Goal: Task Accomplishment & Management: Manage account settings

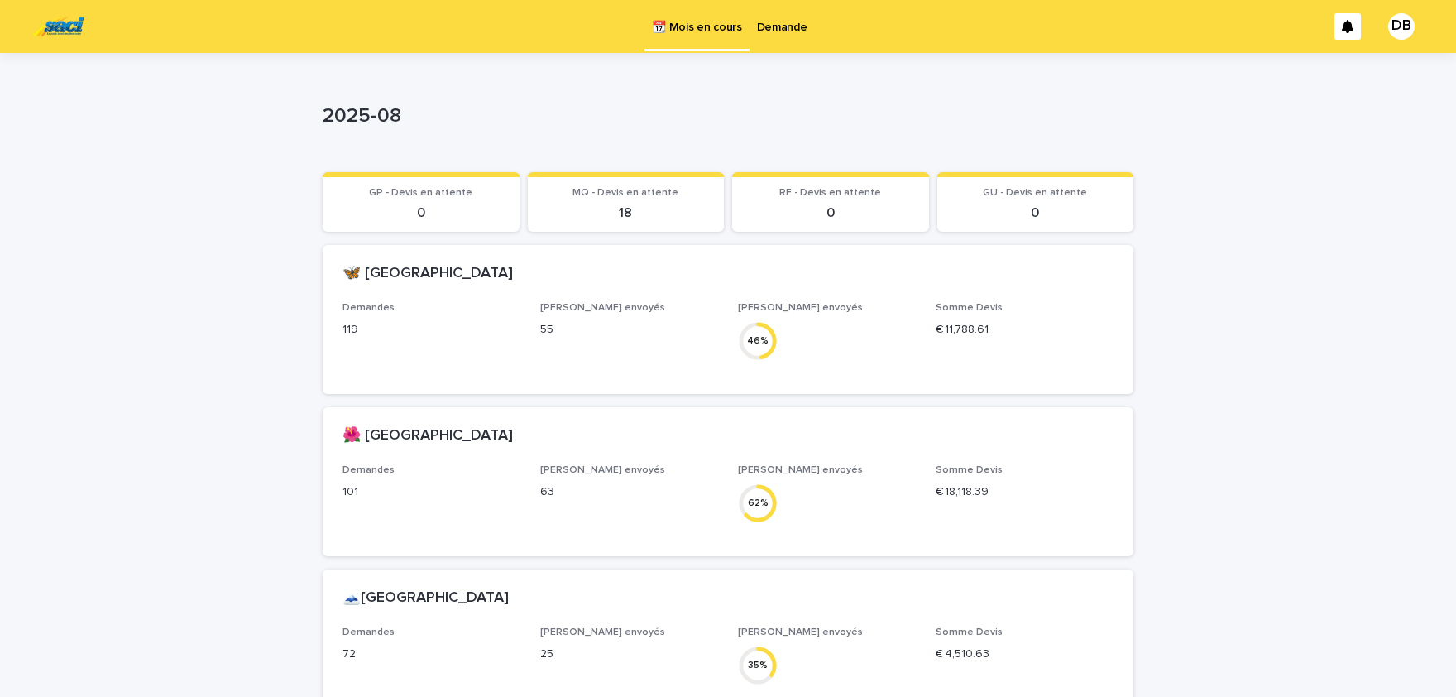
click at [783, 38] on link "Demande" at bounding box center [782, 25] width 65 height 51
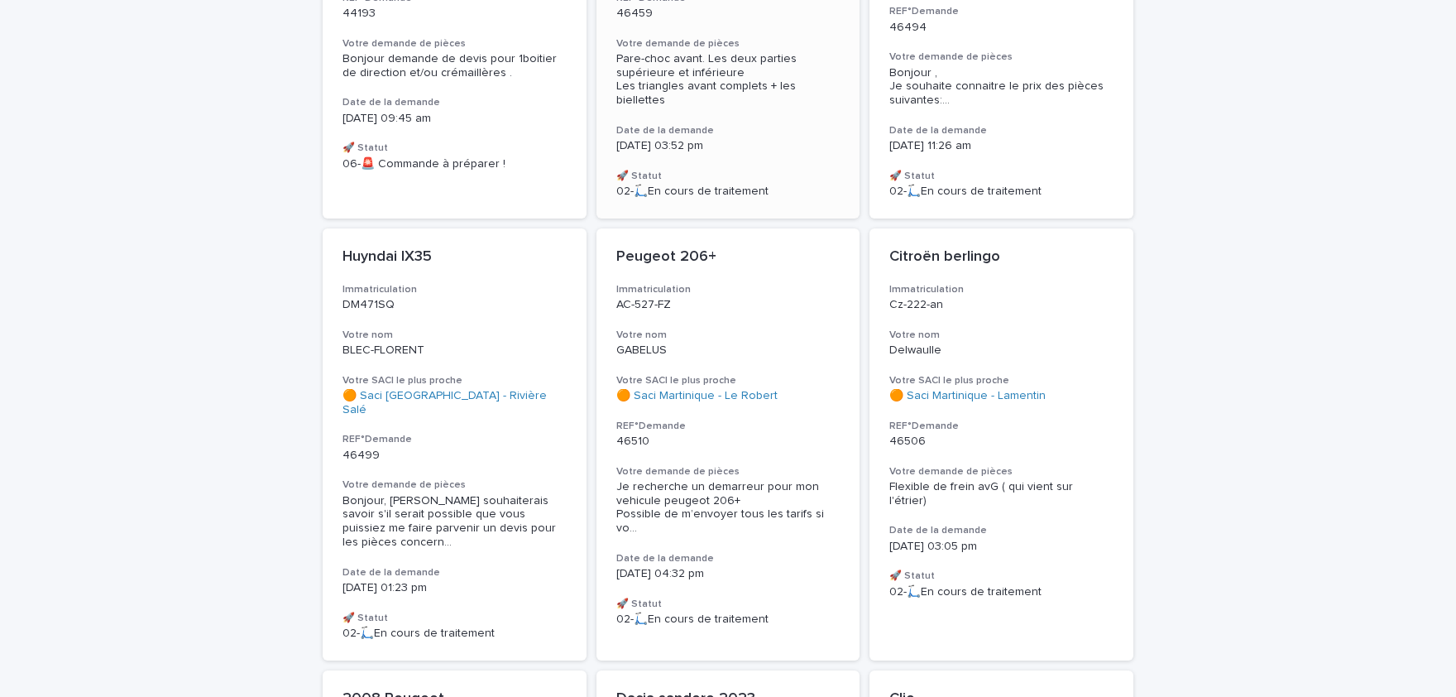
scroll to position [546, 0]
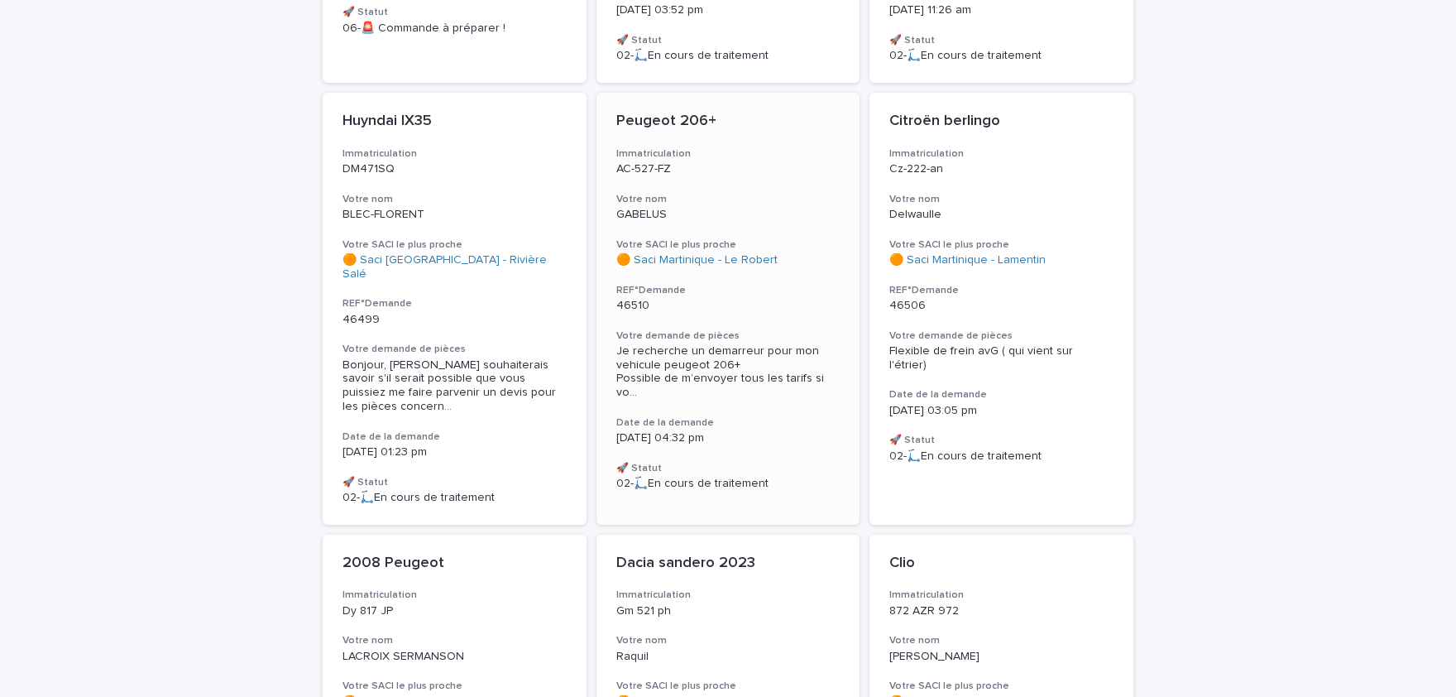
click at [769, 299] on p "46510" at bounding box center [728, 306] width 224 height 14
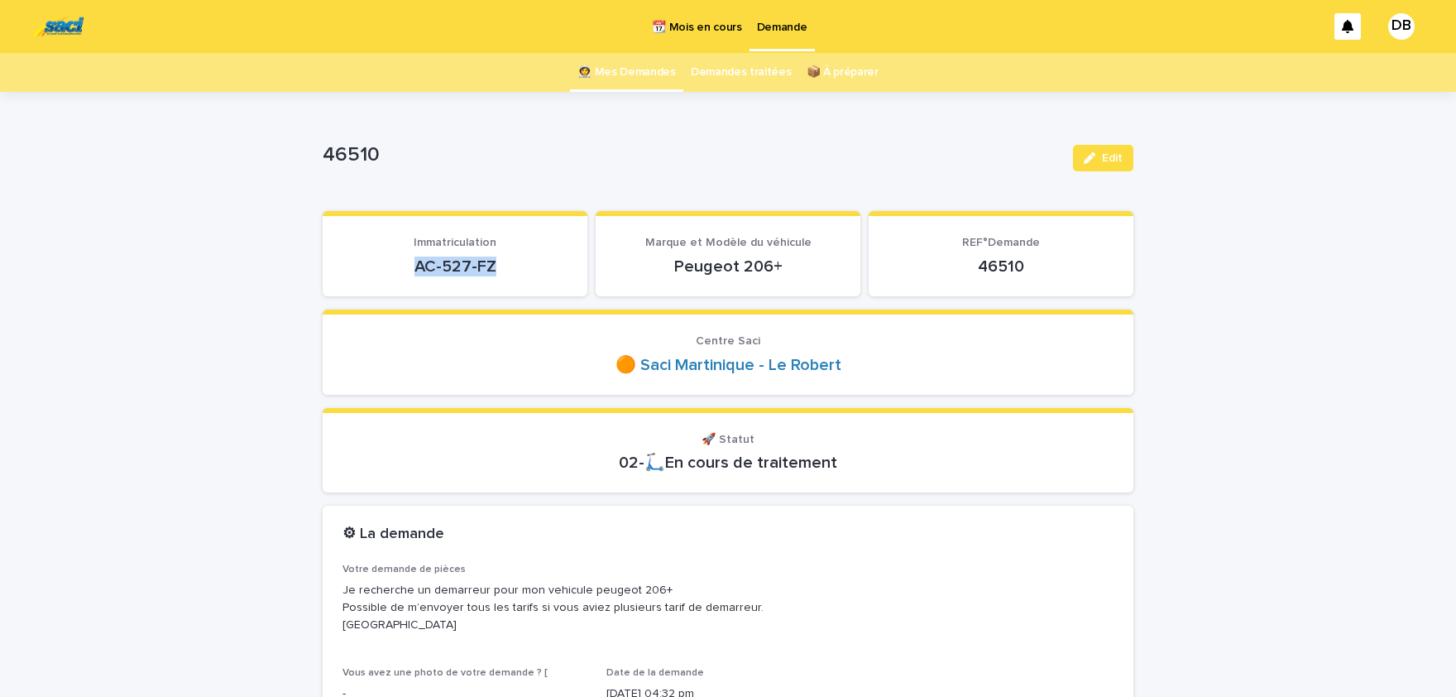
drag, startPoint x: 476, startPoint y: 262, endPoint x: 417, endPoint y: 262, distance: 58.7
click at [417, 262] on p "AC-527-FZ" at bounding box center [455, 266] width 225 height 20
drag, startPoint x: 417, startPoint y: 262, endPoint x: 425, endPoint y: 265, distance: 8.6
click at [461, 266] on p "AC-527-FZ" at bounding box center [455, 266] width 225 height 20
drag, startPoint x: 461, startPoint y: 264, endPoint x: 478, endPoint y: 268, distance: 17.9
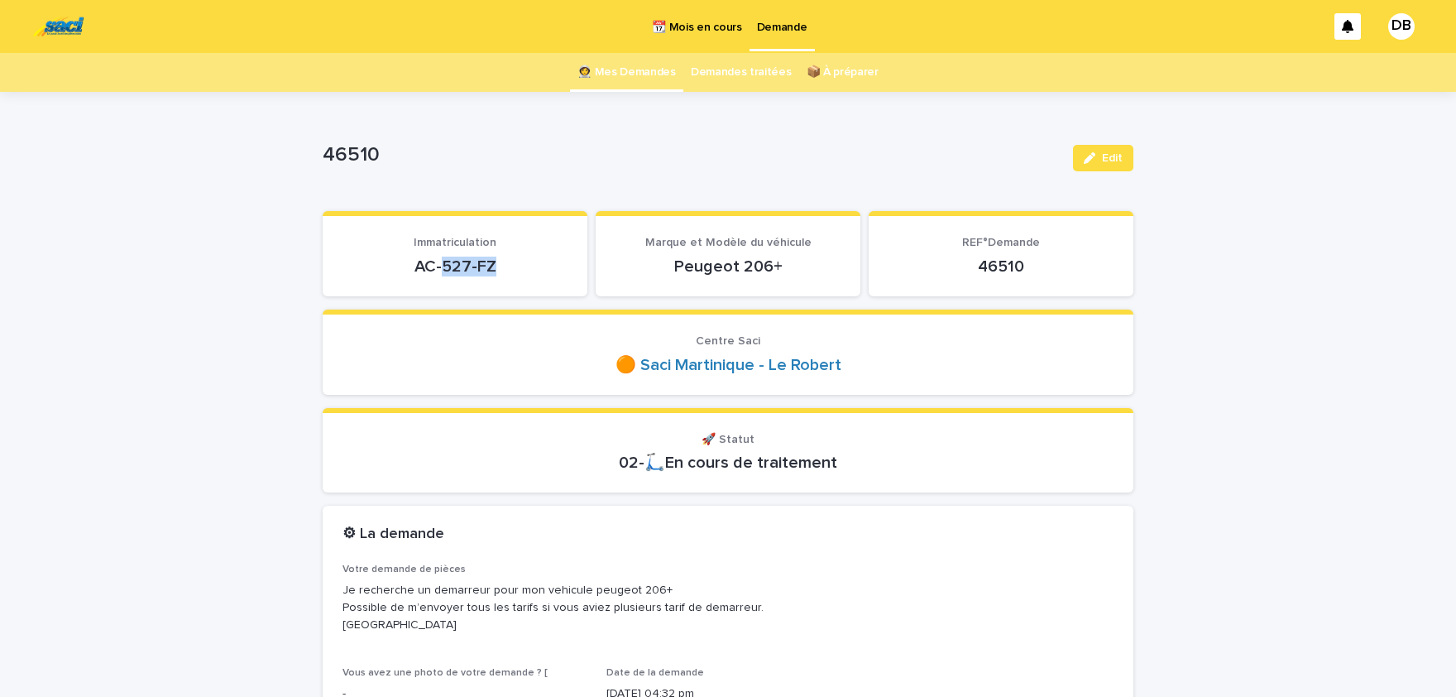
click at [478, 268] on p "AC-527-FZ" at bounding box center [455, 266] width 225 height 20
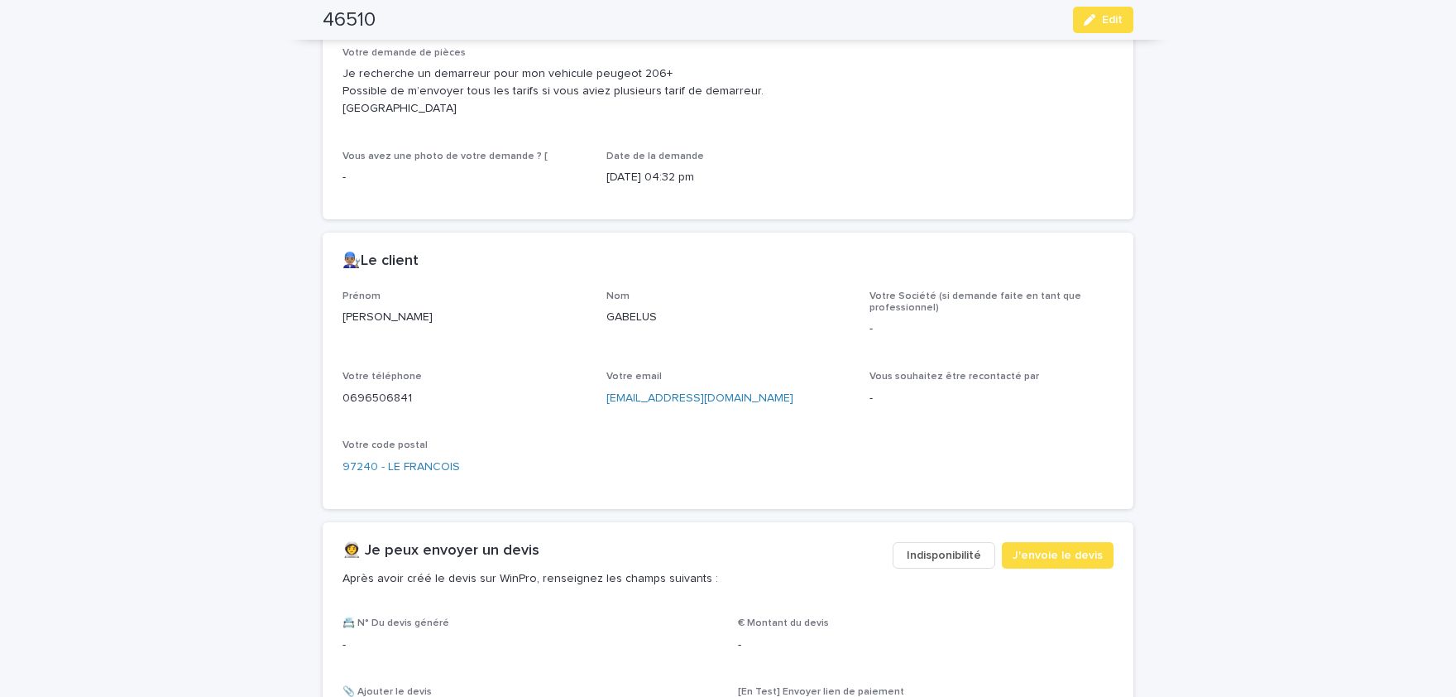
scroll to position [546, 0]
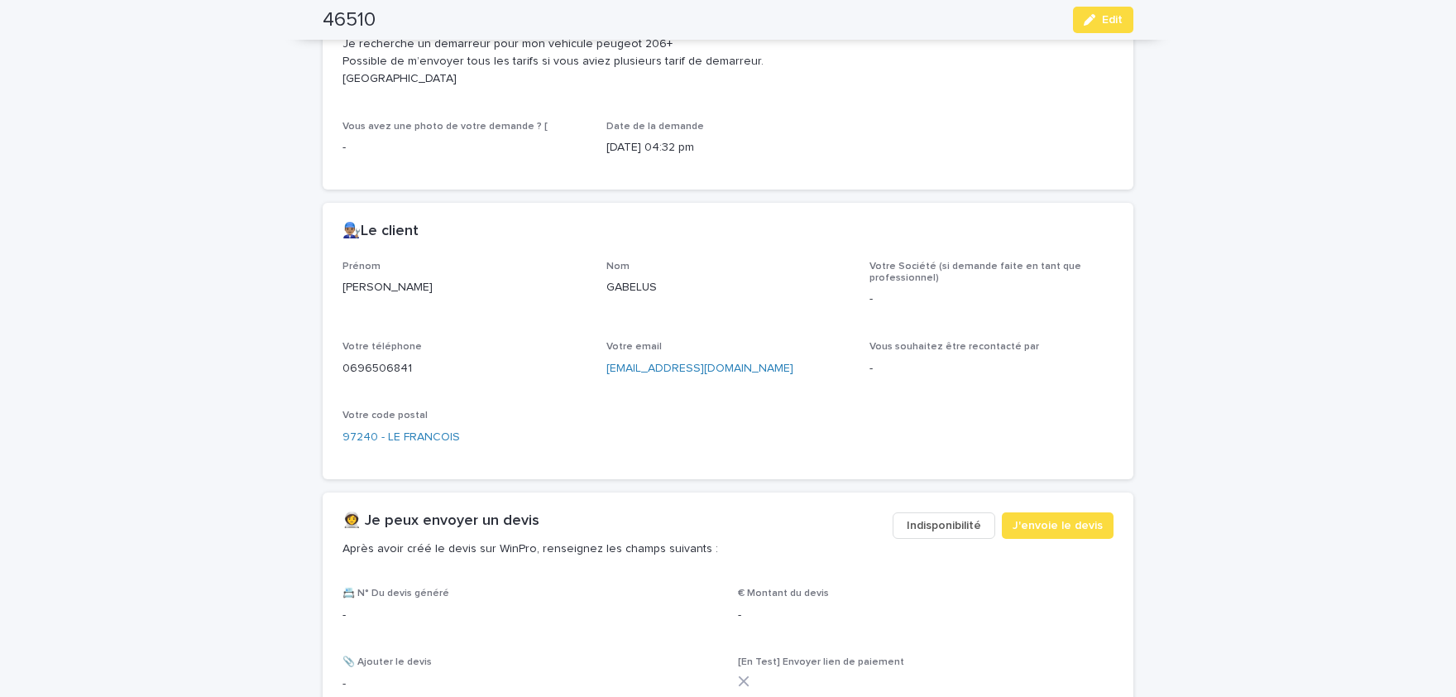
click at [371, 285] on p "[PERSON_NAME]" at bounding box center [465, 287] width 244 height 17
copy p "[PERSON_NAME]"
click at [628, 284] on p "GABELUS" at bounding box center [728, 287] width 244 height 17
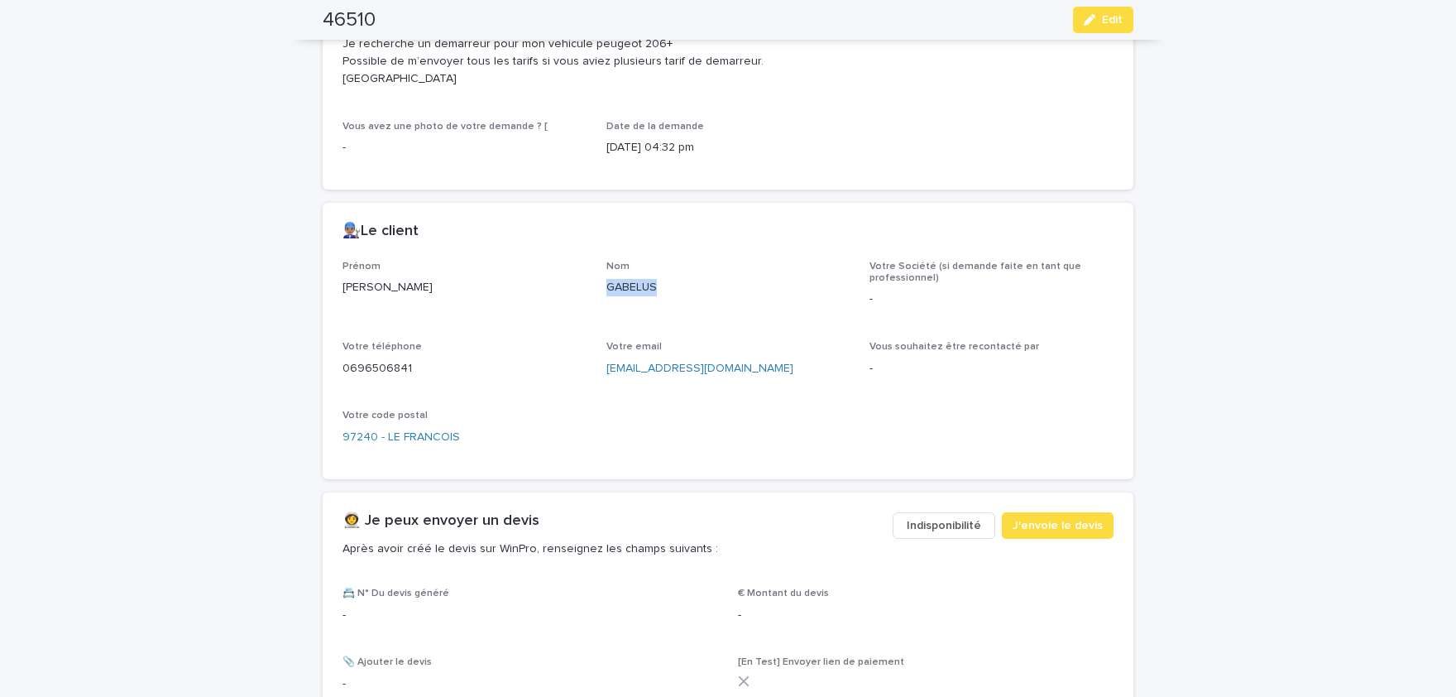
click at [628, 284] on p "GABELUS" at bounding box center [728, 287] width 244 height 17
copy p "GABELUS"
click at [380, 364] on p "0696506841" at bounding box center [465, 368] width 244 height 17
copy p "0696506841"
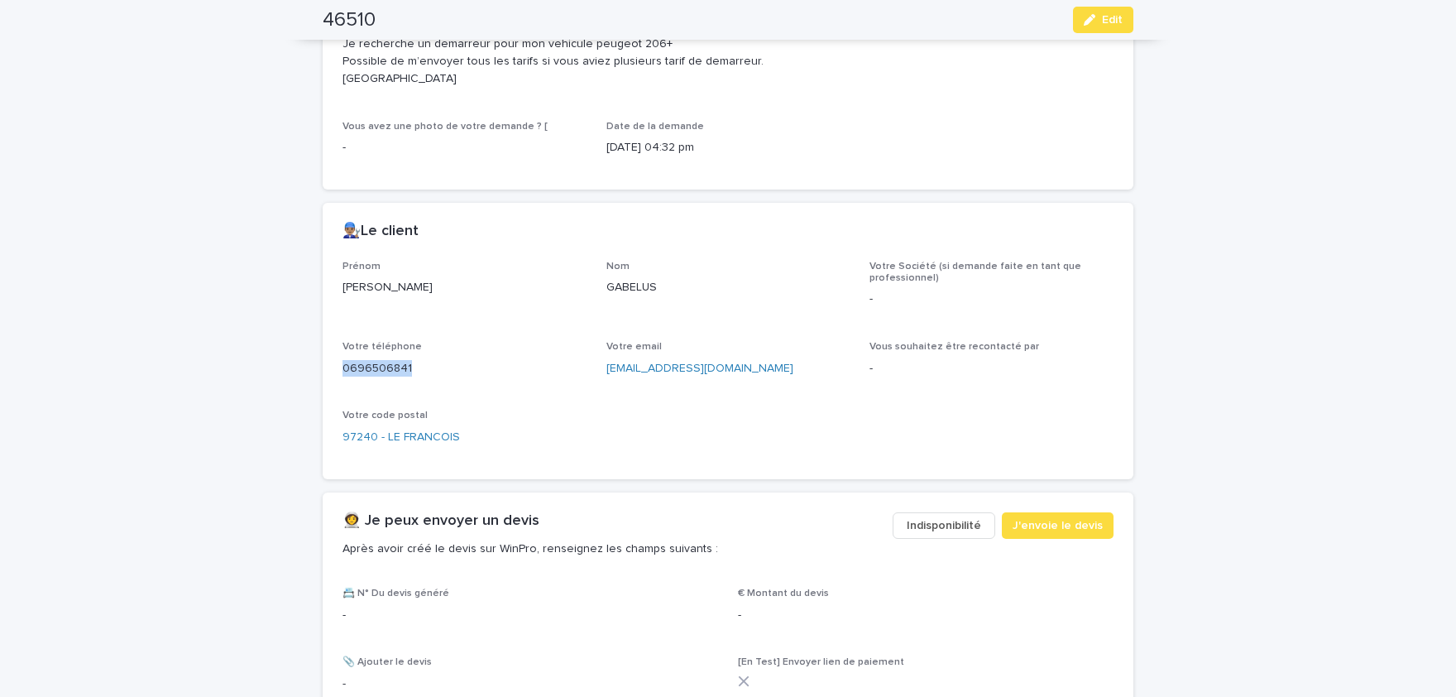
click at [1097, 17] on div "button" at bounding box center [1093, 20] width 18 height 12
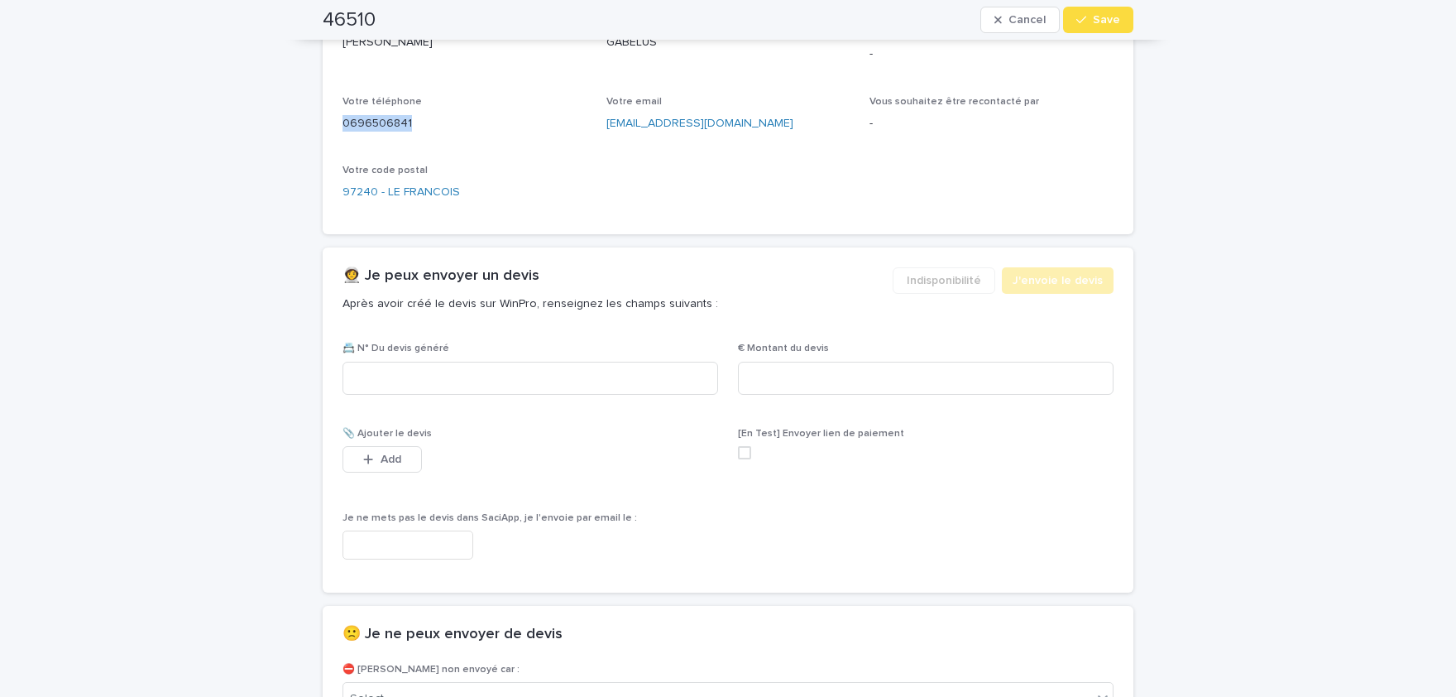
scroll to position [897, 0]
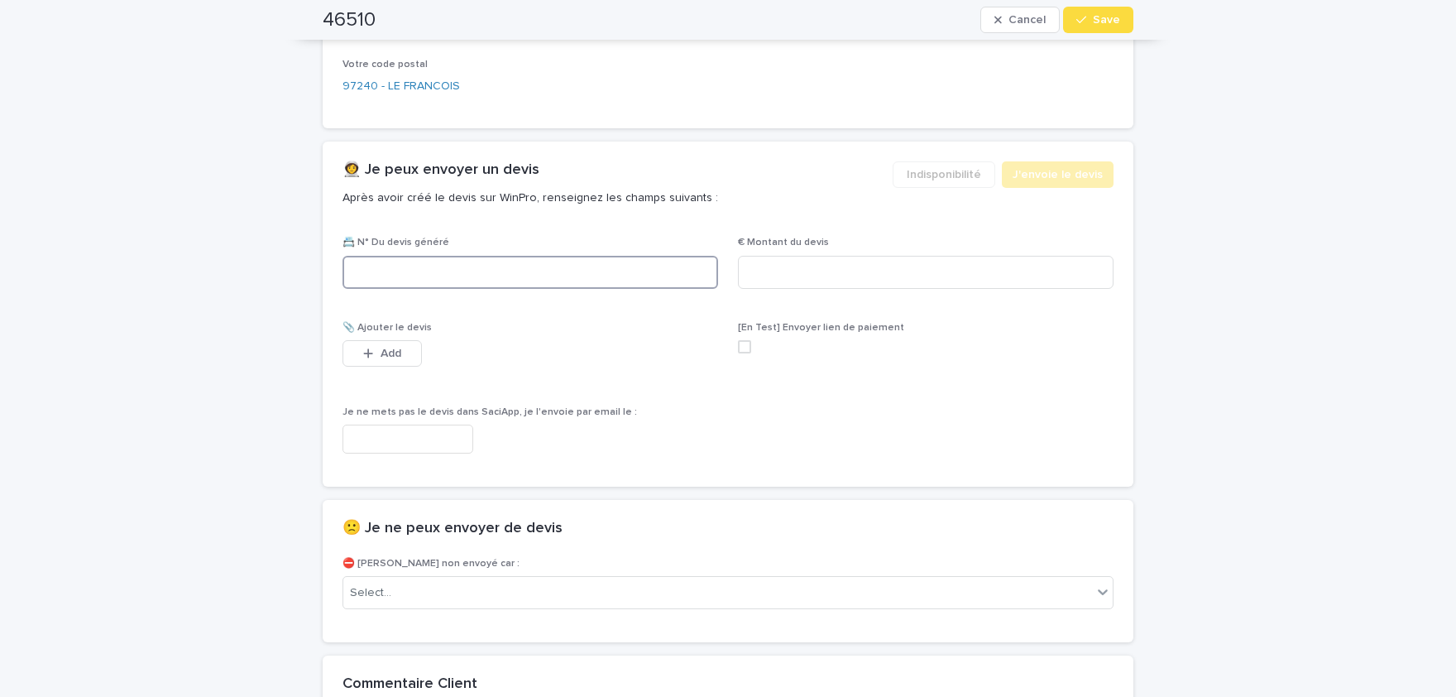
click at [492, 278] on input at bounding box center [531, 272] width 376 height 33
paste input "********"
type input "********"
click at [913, 279] on input at bounding box center [926, 272] width 376 height 33
paste input "*****"
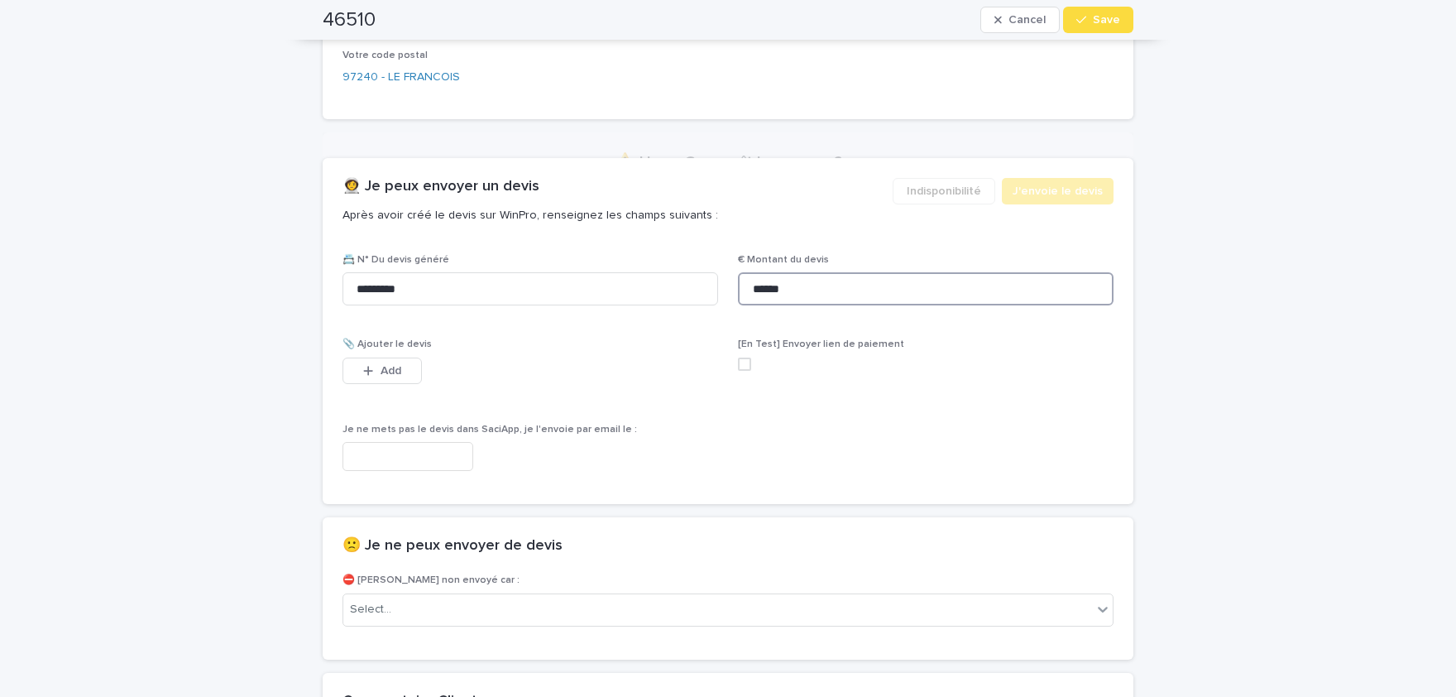
scroll to position [1042, 0]
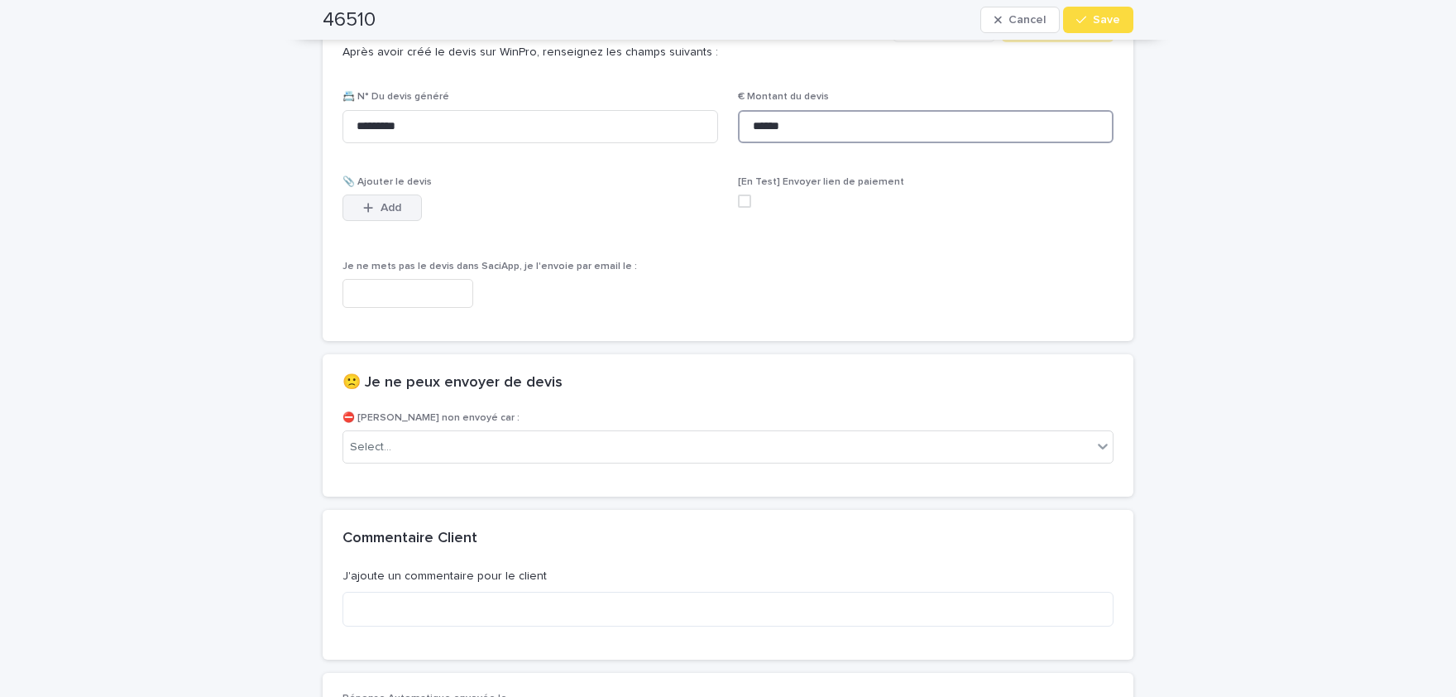
type input "******"
click at [396, 202] on span "Add" at bounding box center [391, 208] width 21 height 12
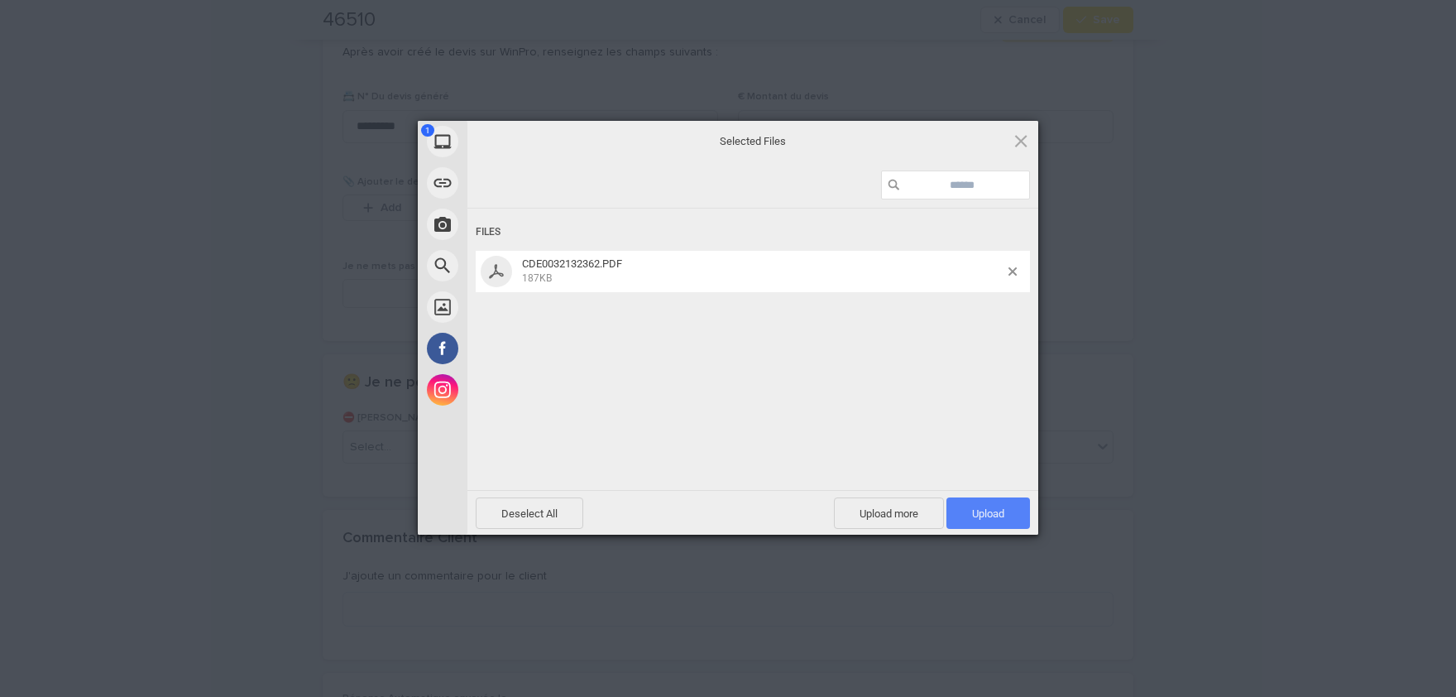
click at [991, 516] on span "Upload 1" at bounding box center [988, 513] width 32 height 12
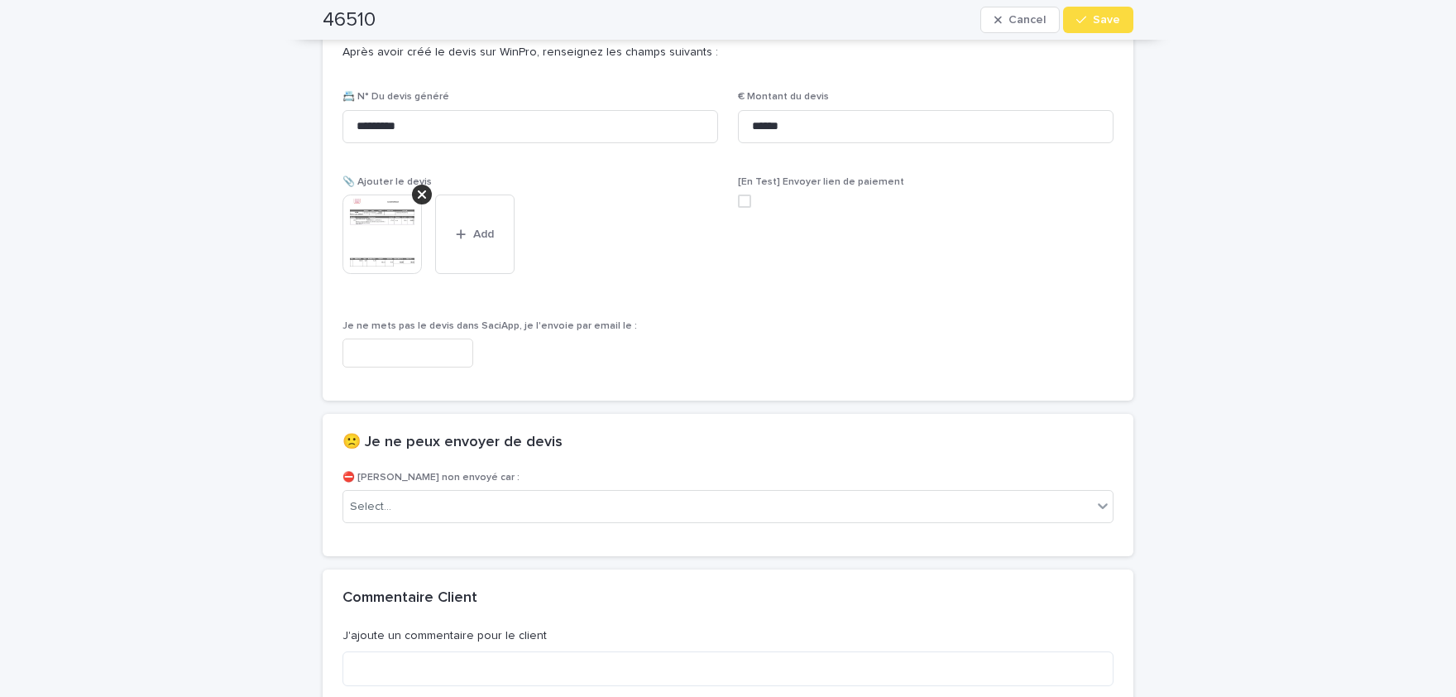
click at [369, 239] on img at bounding box center [382, 233] width 79 height 79
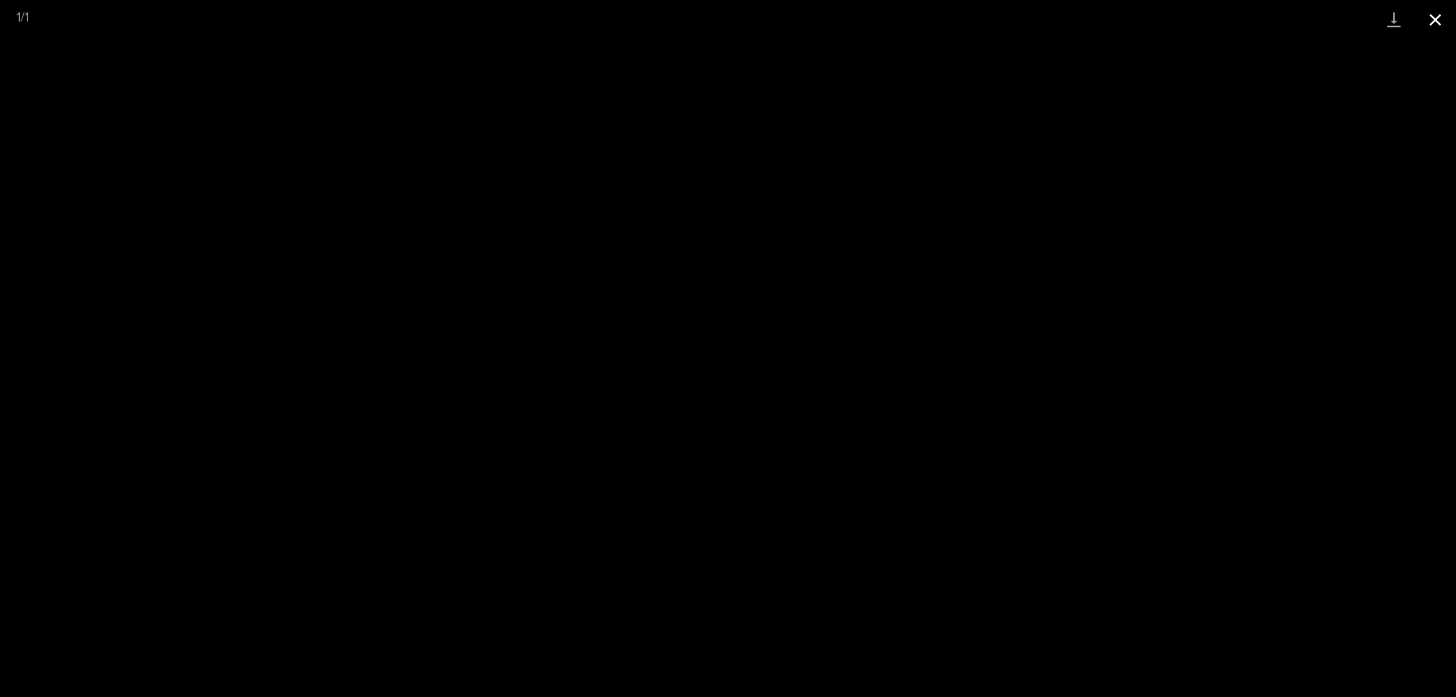
click at [1434, 17] on button "Close gallery" at bounding box center [1435, 19] width 41 height 39
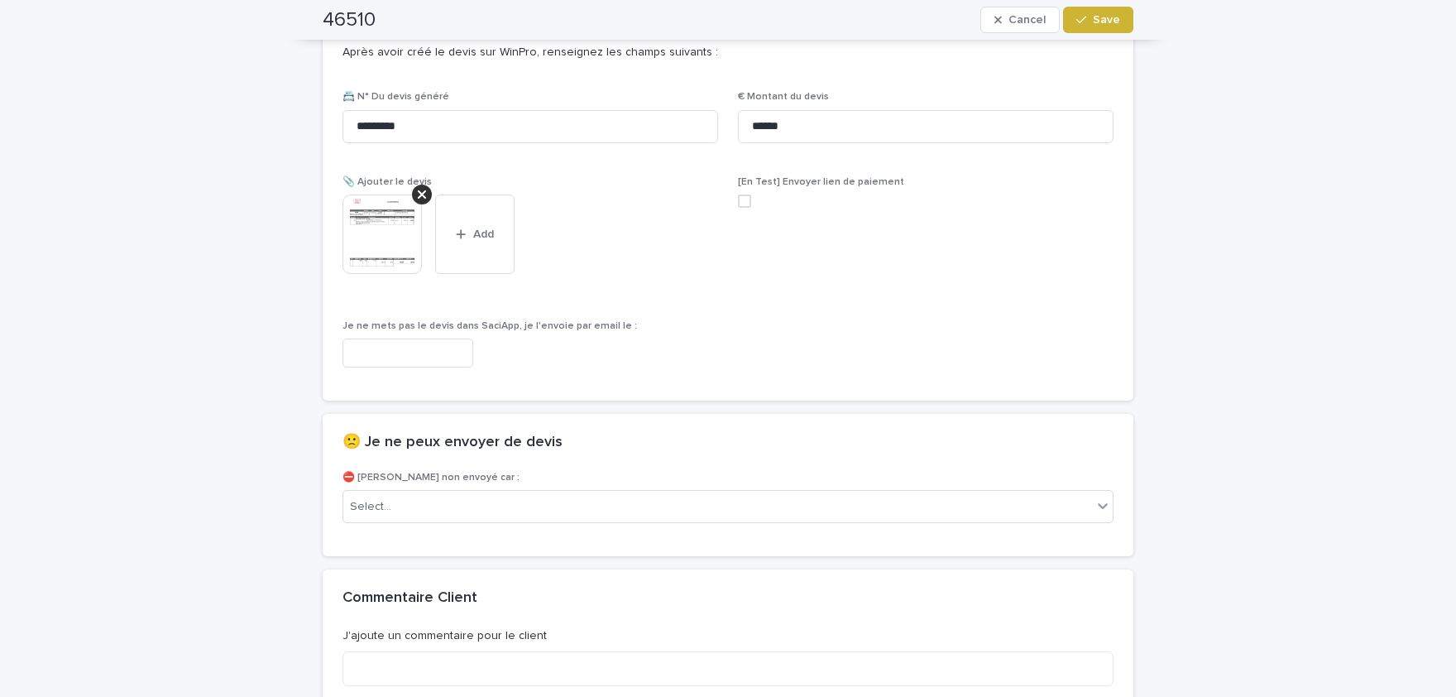
click at [1122, 29] on button "Save" at bounding box center [1098, 20] width 70 height 26
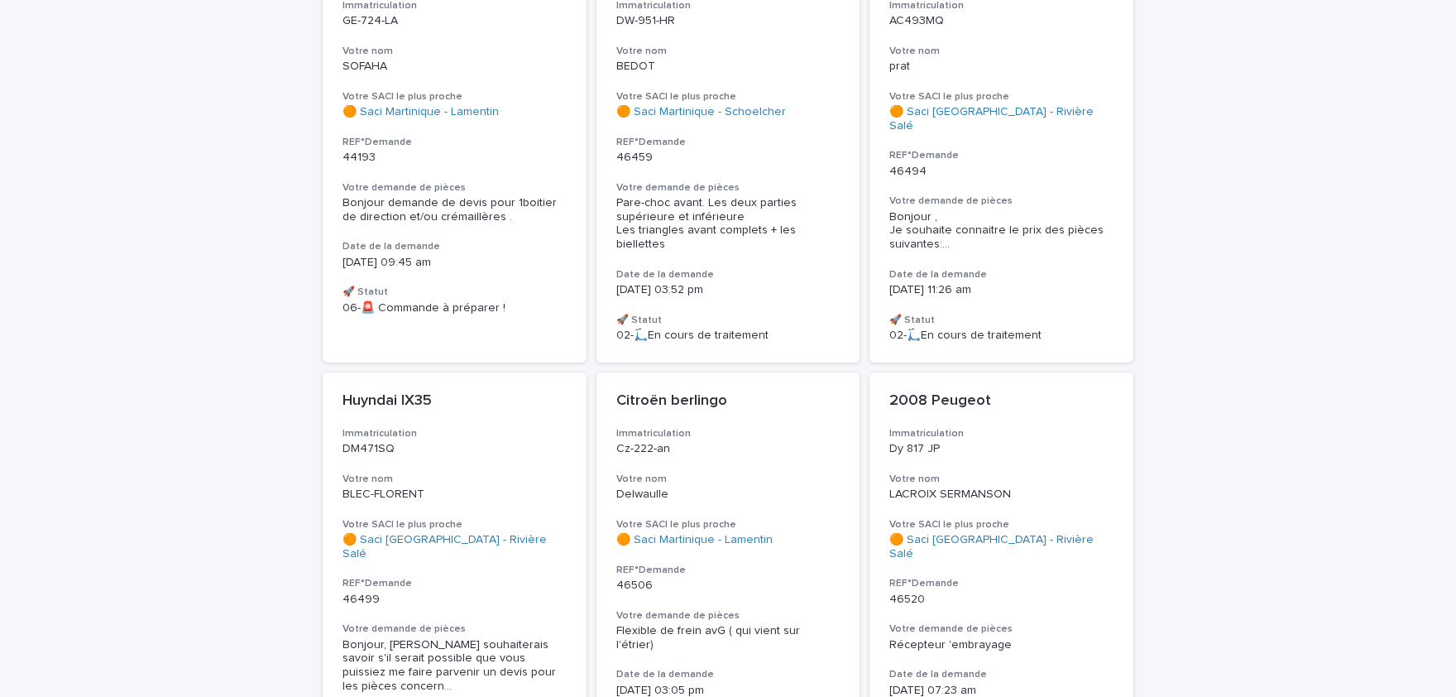
scroll to position [341, 0]
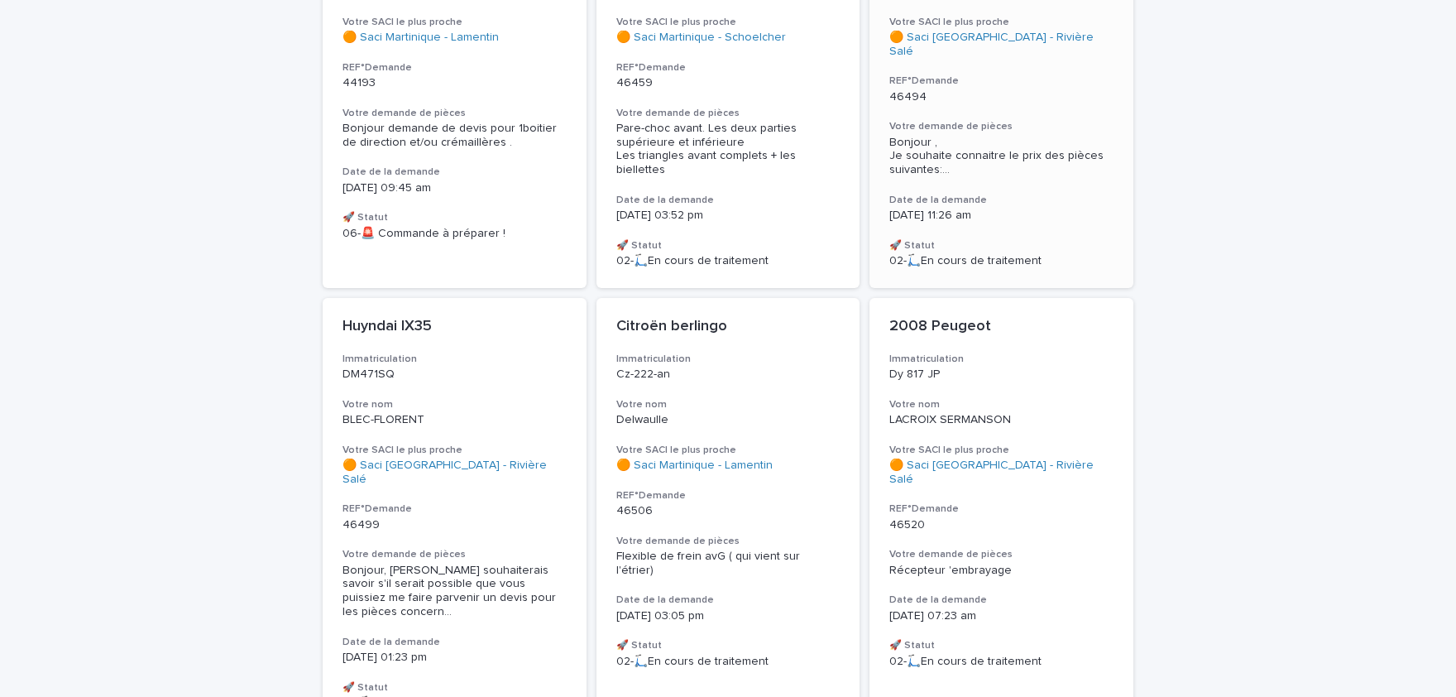
click at [1069, 136] on span "Bonjour , Je souhaite connaitre le prix des pièces suivantes: ..." at bounding box center [1001, 156] width 224 height 41
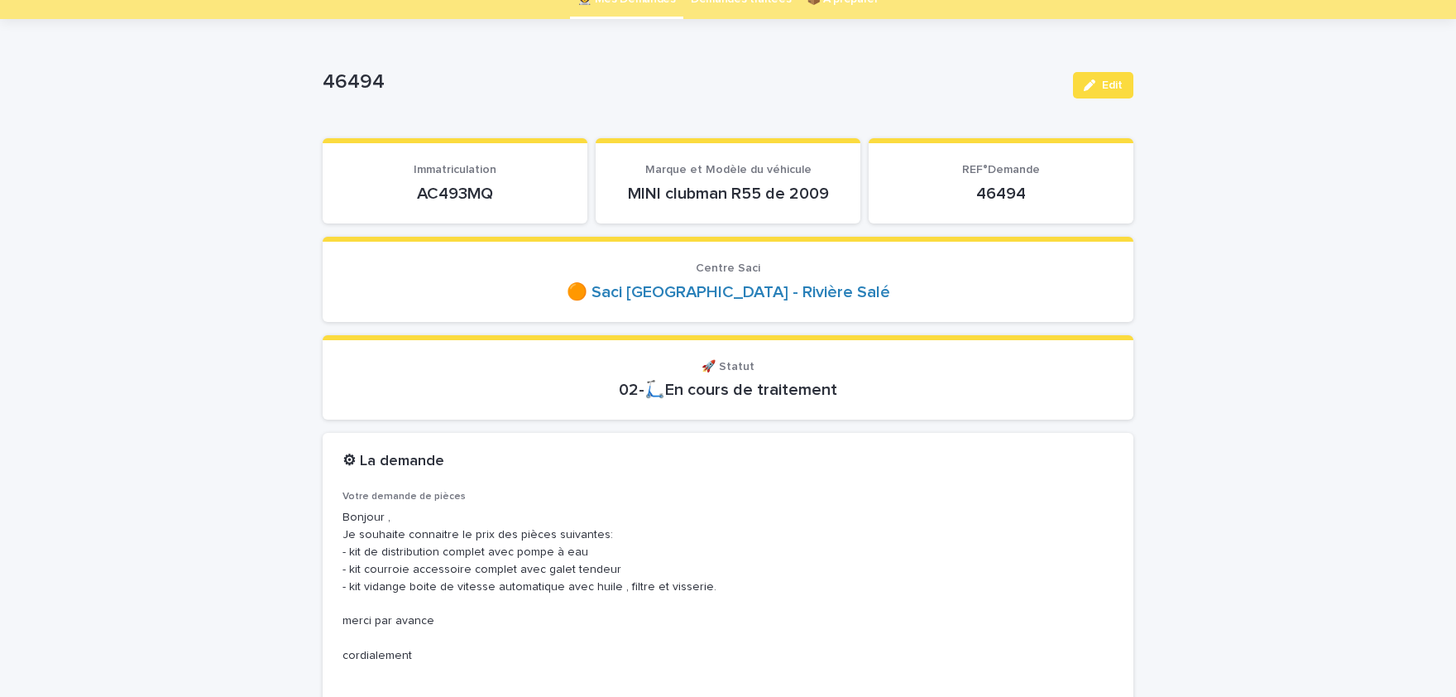
scroll to position [137, 0]
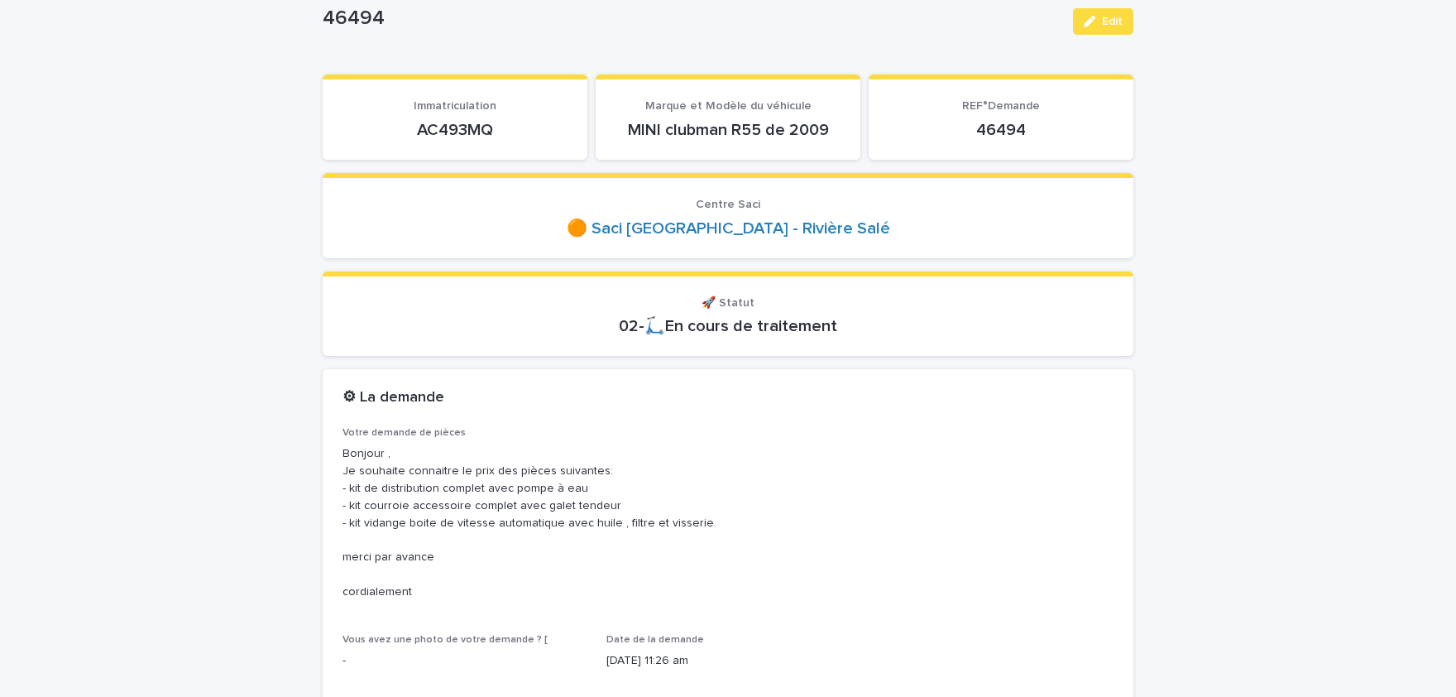
click at [458, 128] on p "AC493MQ" at bounding box center [455, 130] width 225 height 20
copy p "AC493MQ"
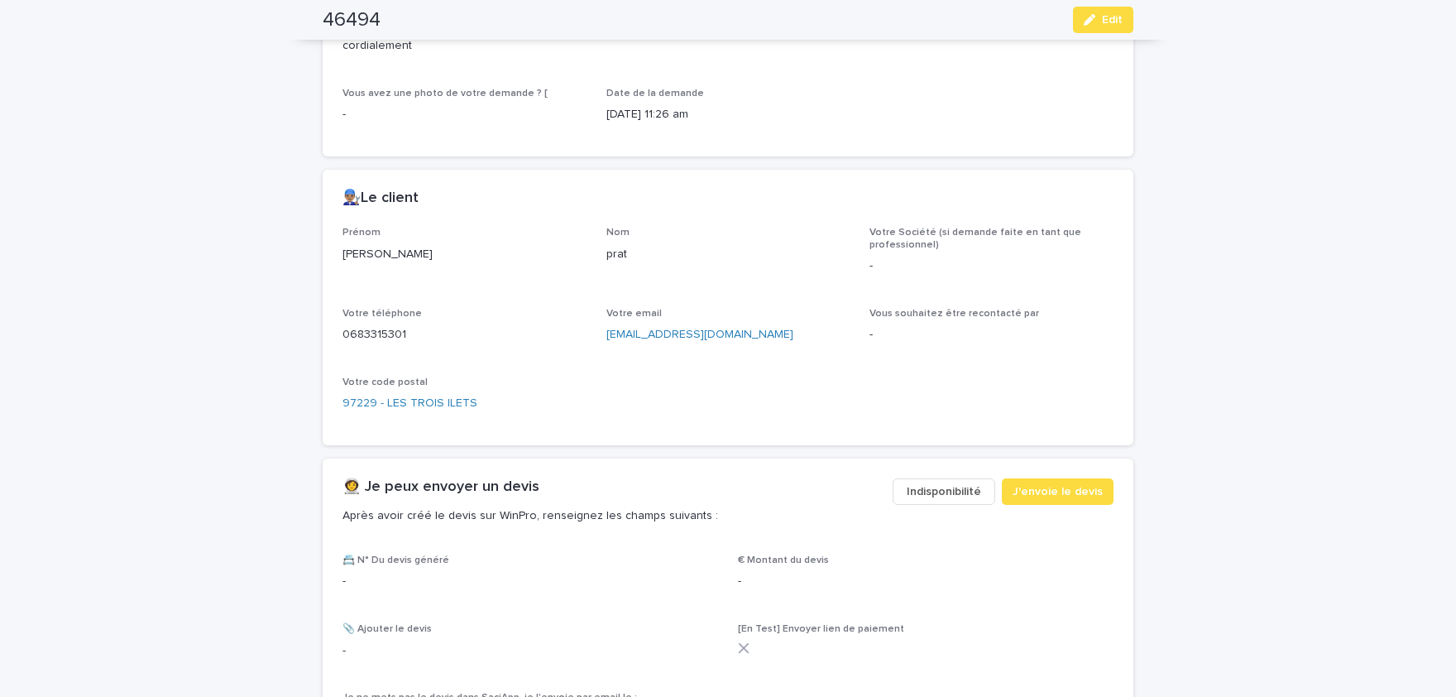
scroll to position [750, 0]
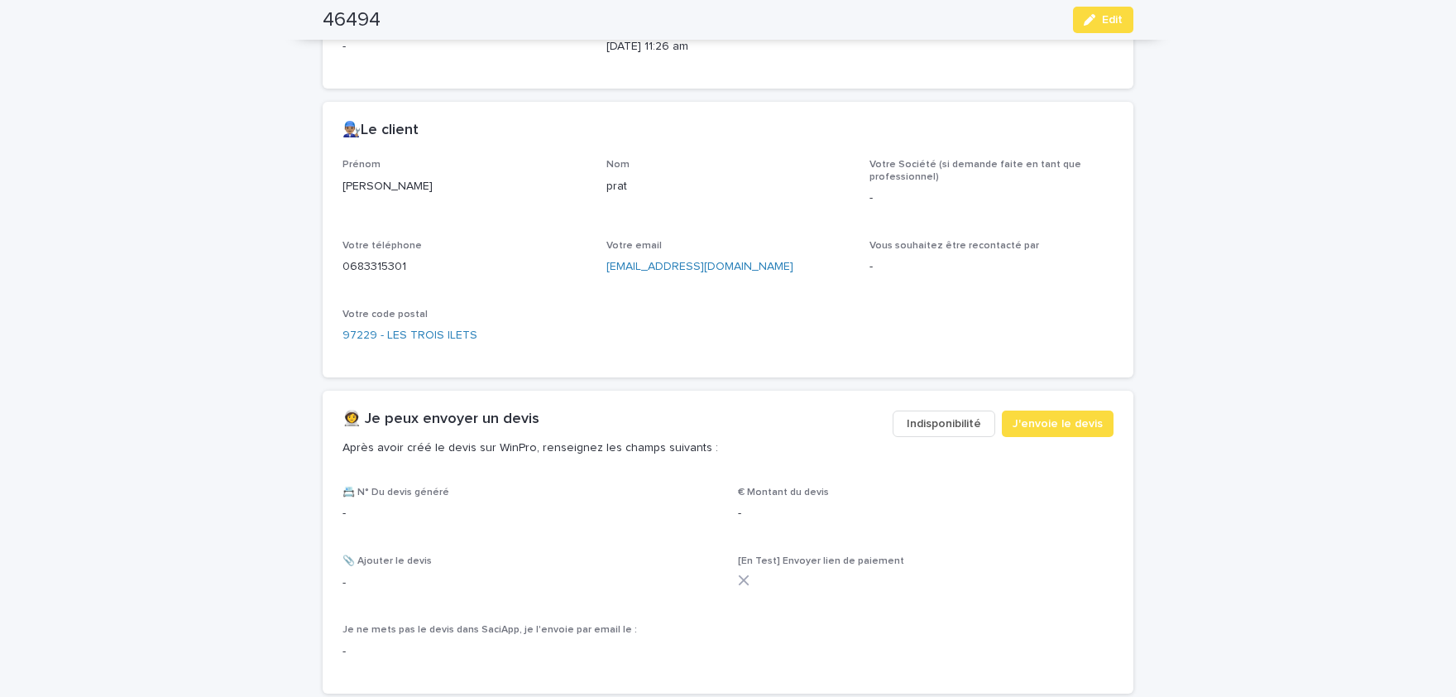
click at [367, 184] on p "[PERSON_NAME]" at bounding box center [465, 186] width 244 height 17
click at [359, 178] on p "[PERSON_NAME]" at bounding box center [465, 186] width 244 height 17
copy p "[PERSON_NAME]"
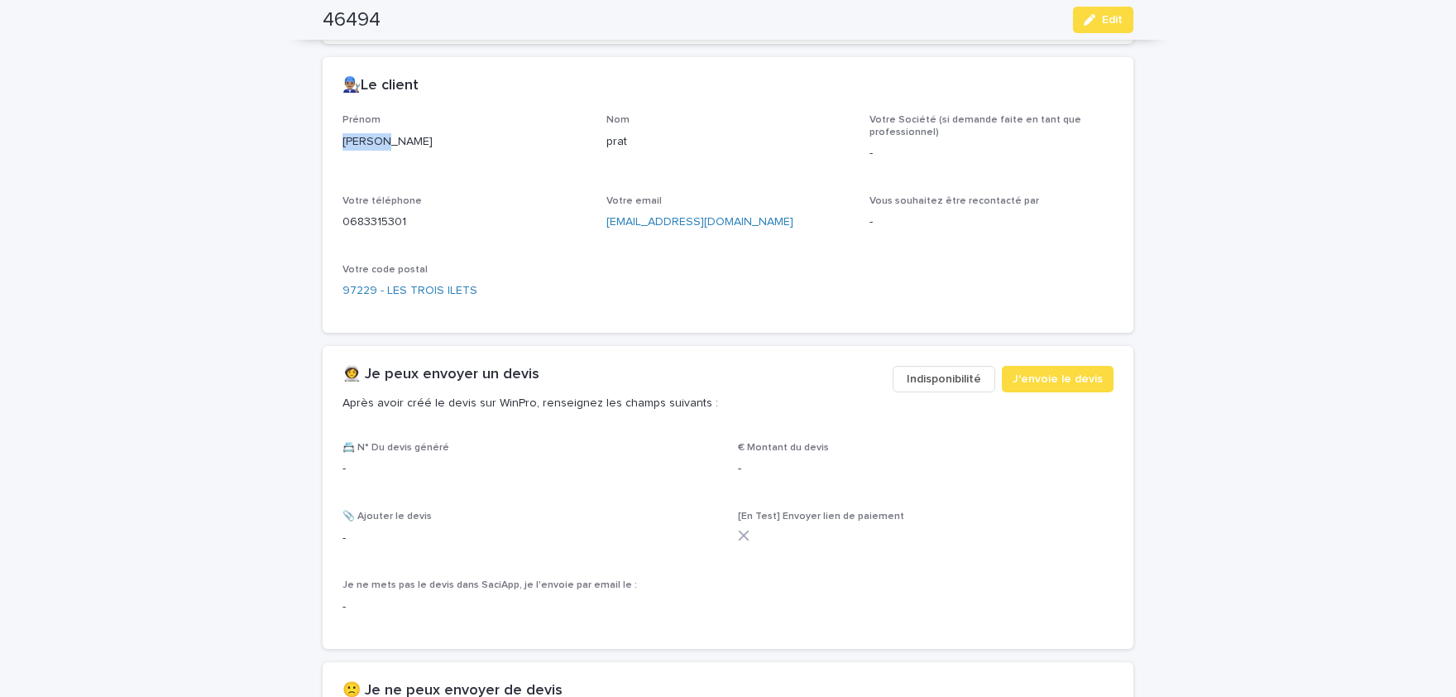
scroll to position [819, 0]
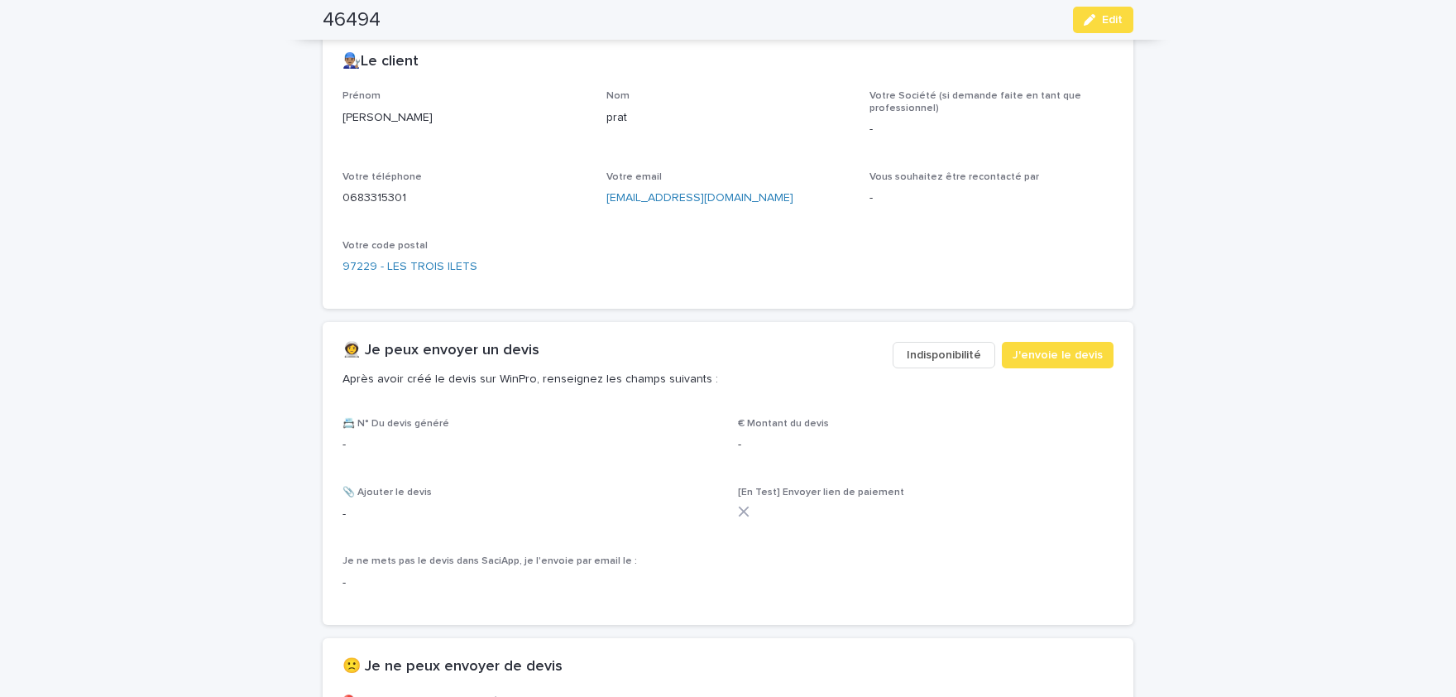
click at [617, 114] on p "prat" at bounding box center [728, 117] width 244 height 17
copy p "prat"
click at [384, 197] on p "0683315301" at bounding box center [465, 197] width 244 height 17
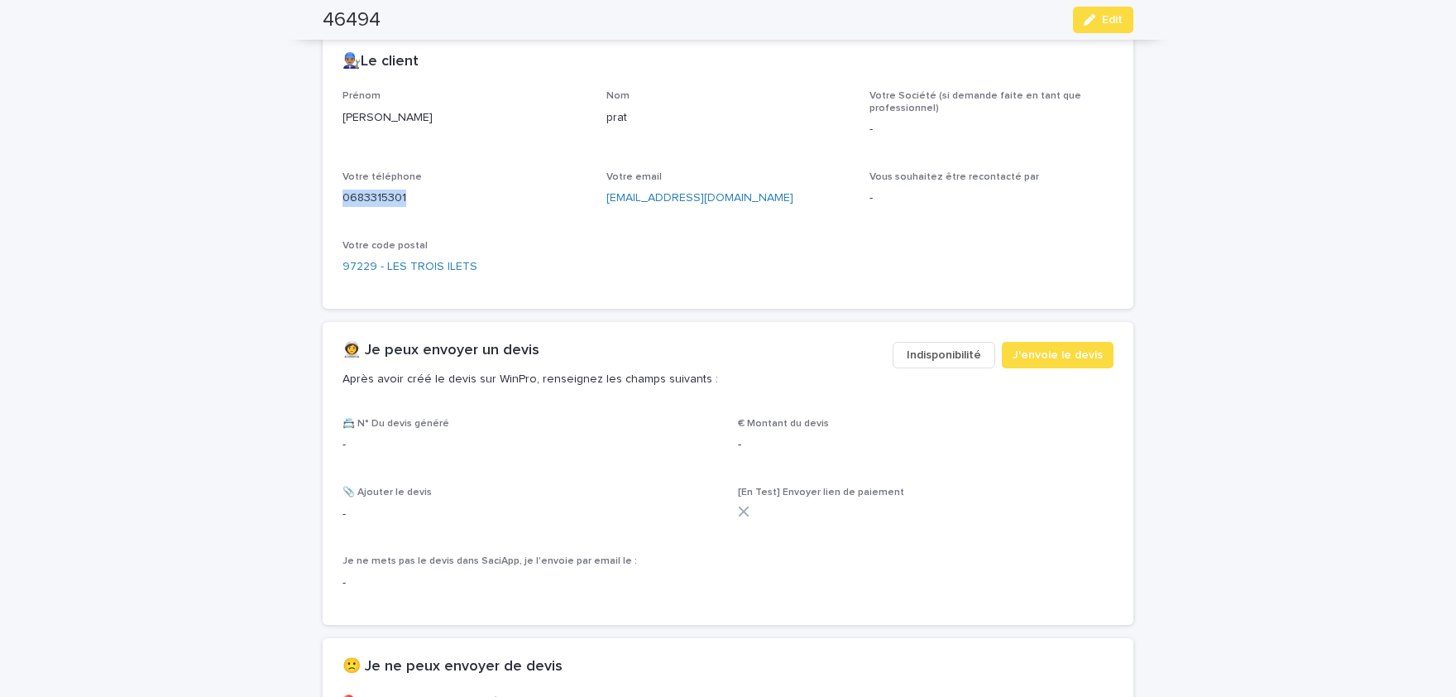
copy p "0683315301"
click at [1111, 19] on span "Edit" at bounding box center [1112, 20] width 21 height 12
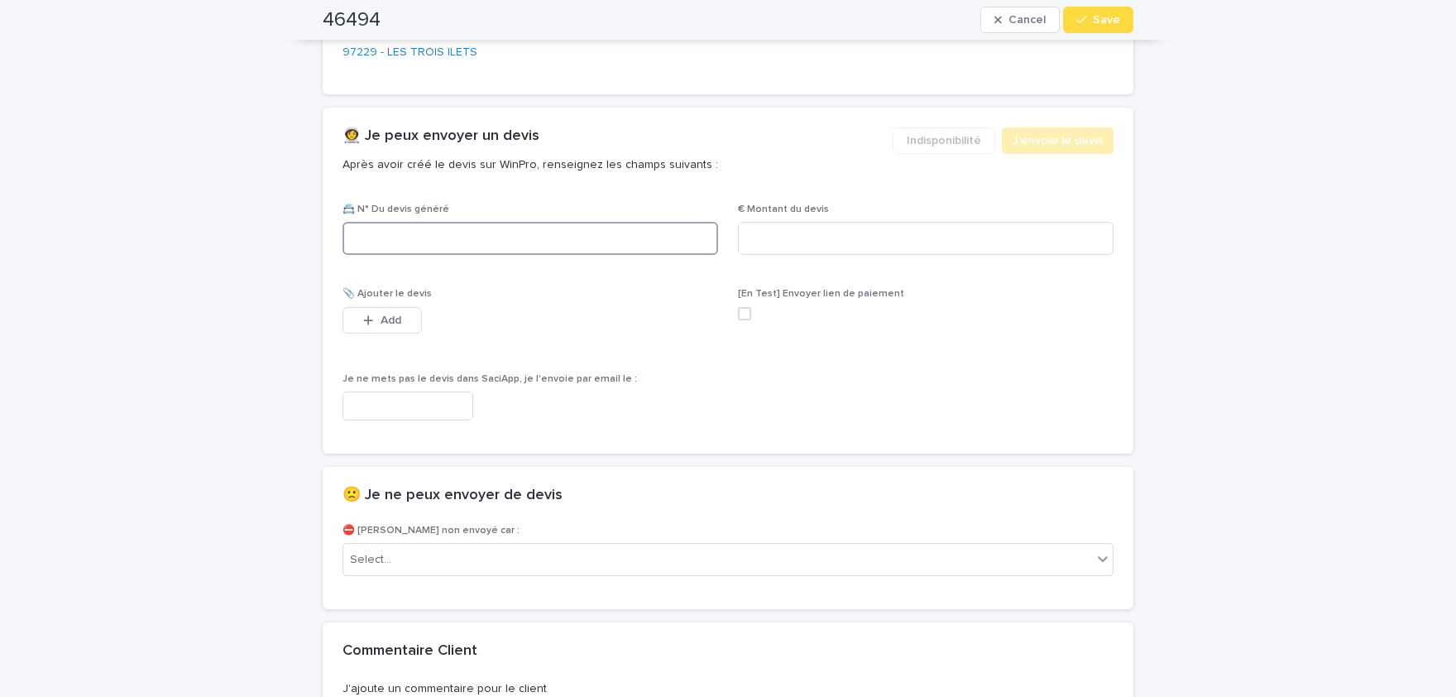
click at [605, 233] on input at bounding box center [531, 238] width 376 height 33
paste input "********"
type input "********"
click at [851, 239] on input at bounding box center [926, 238] width 376 height 33
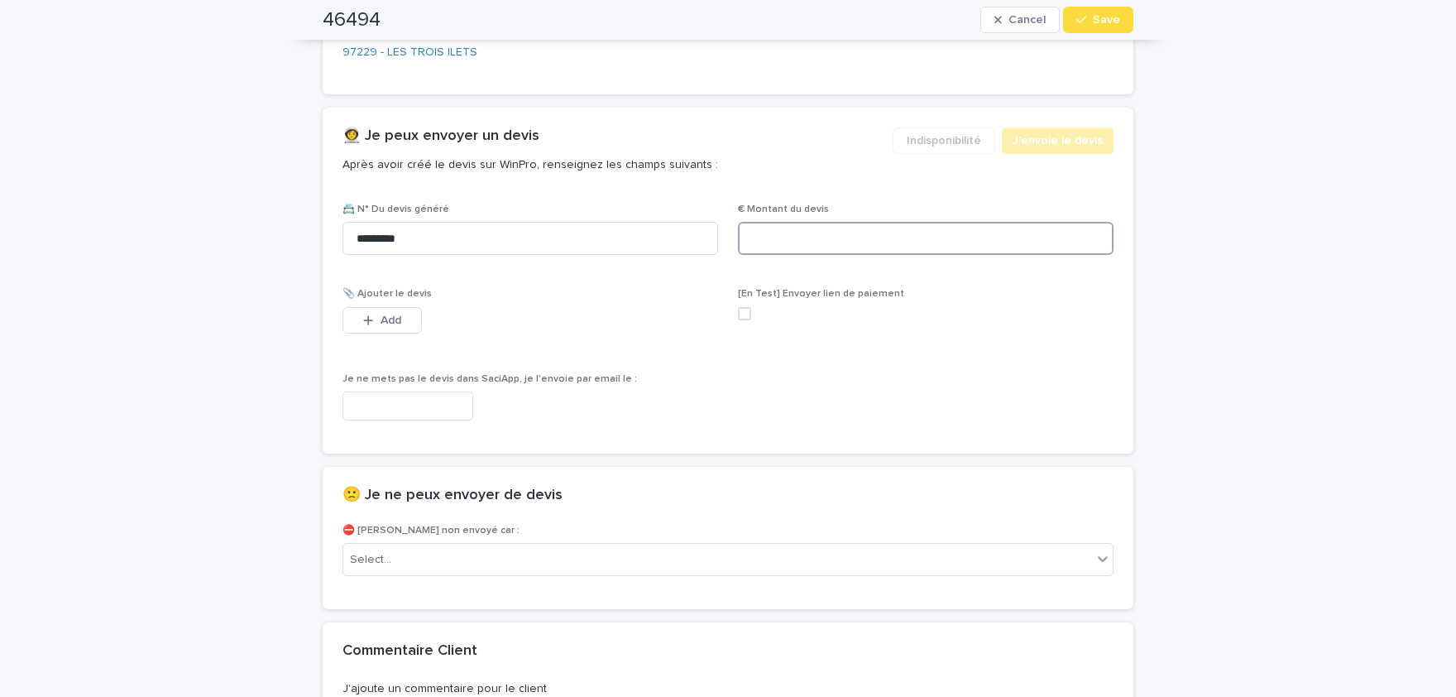
paste input "*****"
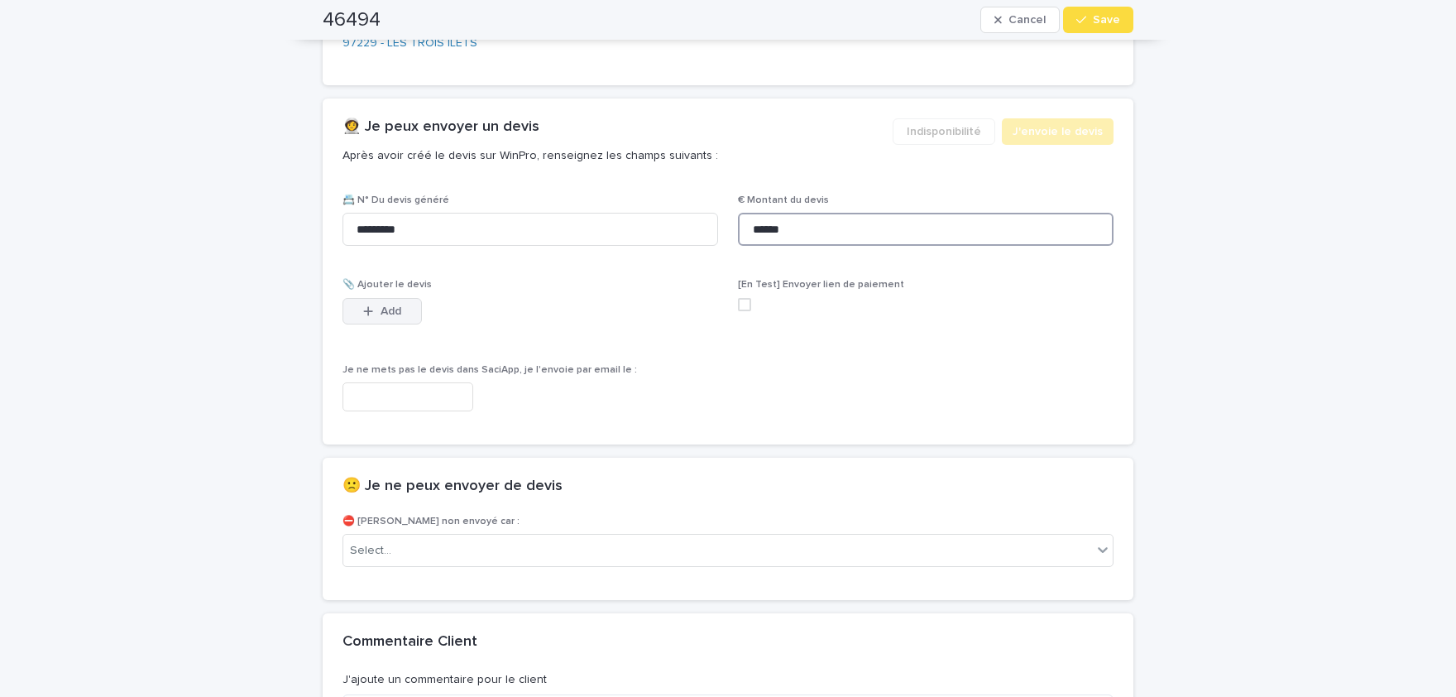
type input "******"
click at [410, 314] on button "Add" at bounding box center [382, 311] width 79 height 26
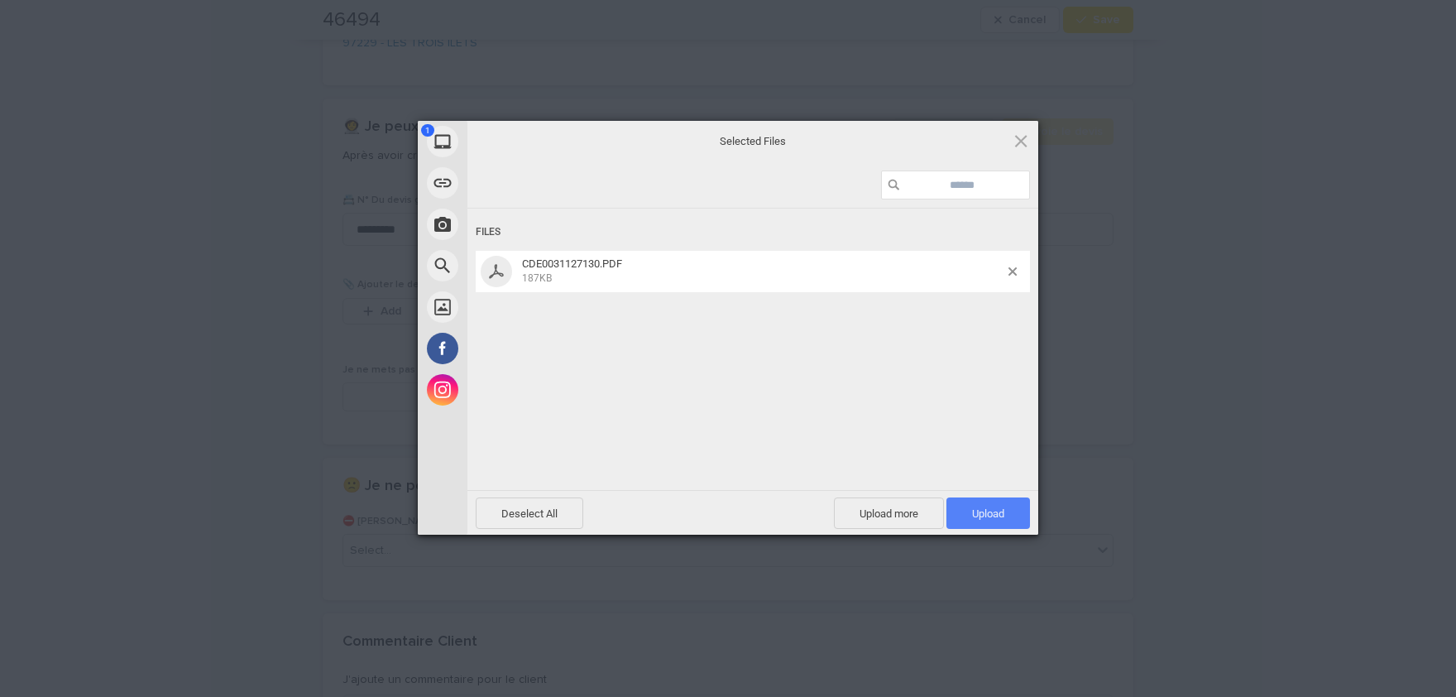
click at [991, 510] on span "Upload 1" at bounding box center [988, 513] width 32 height 12
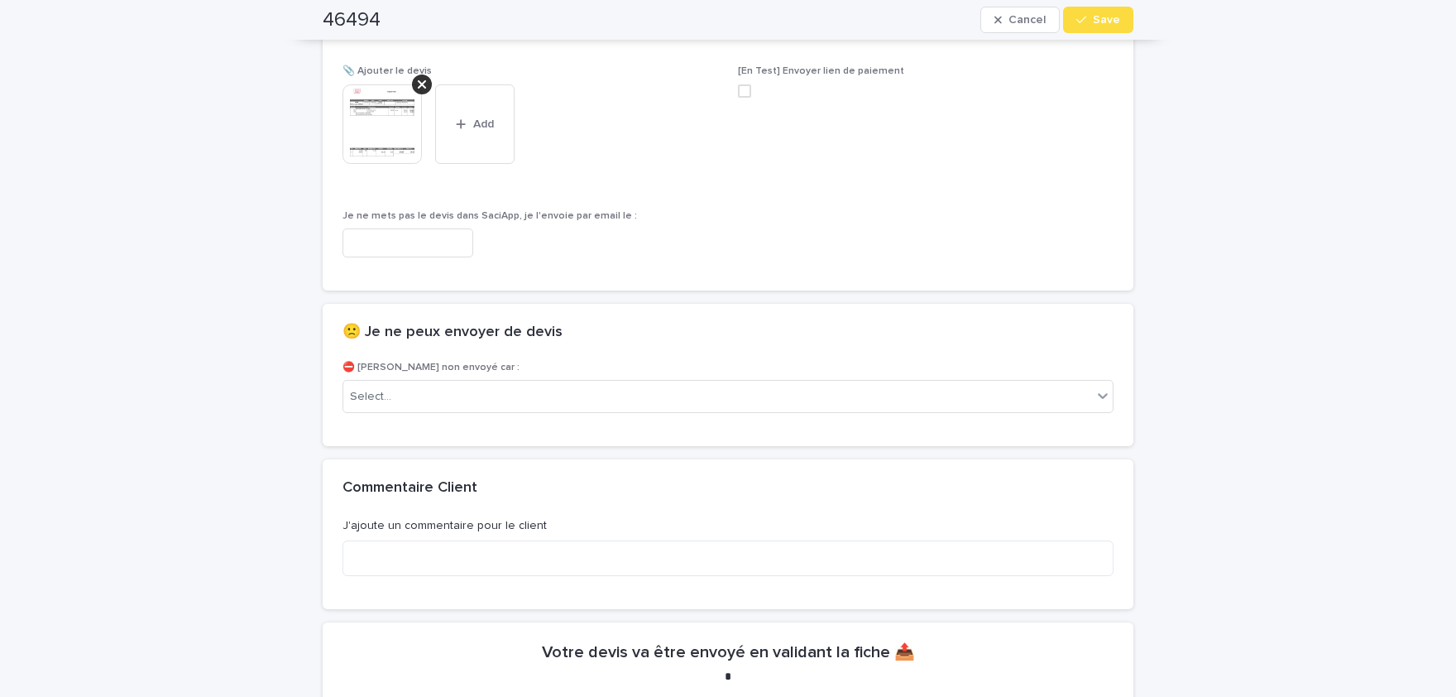
scroll to position [1237, 0]
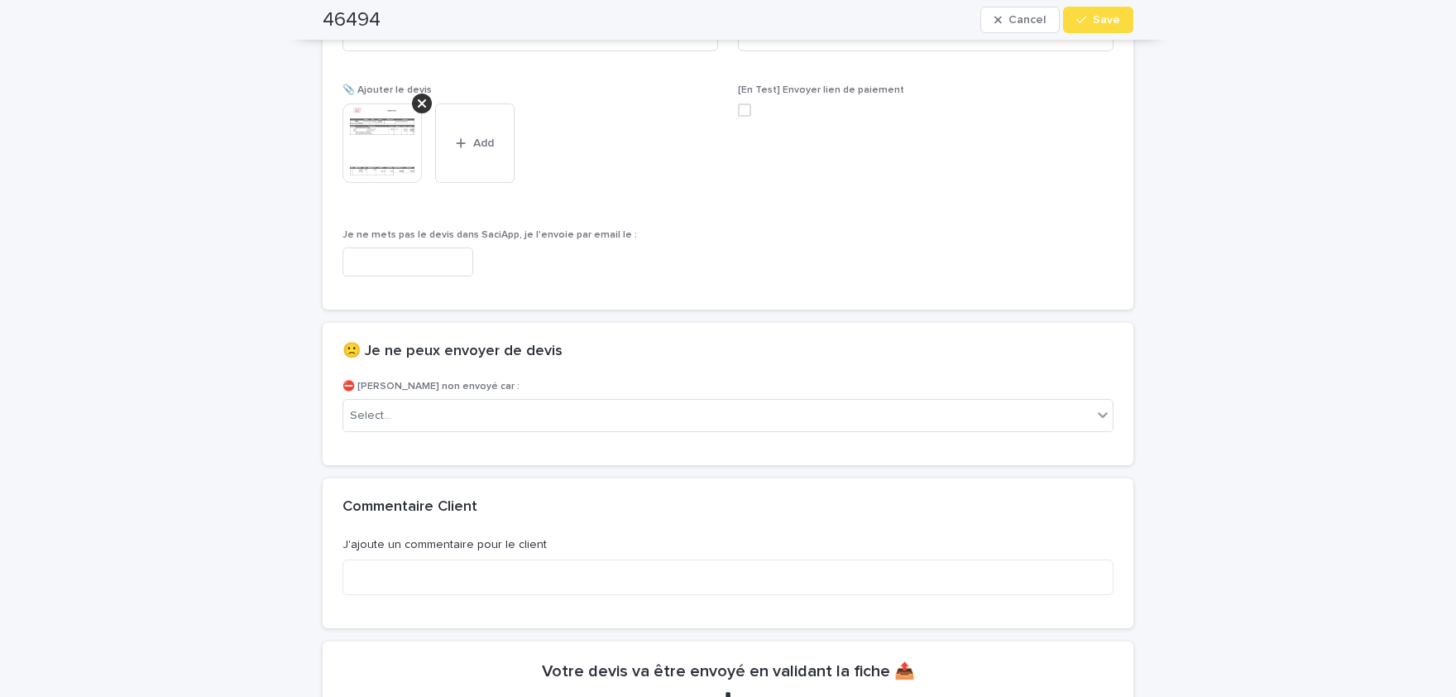
click at [405, 151] on img at bounding box center [382, 142] width 79 height 79
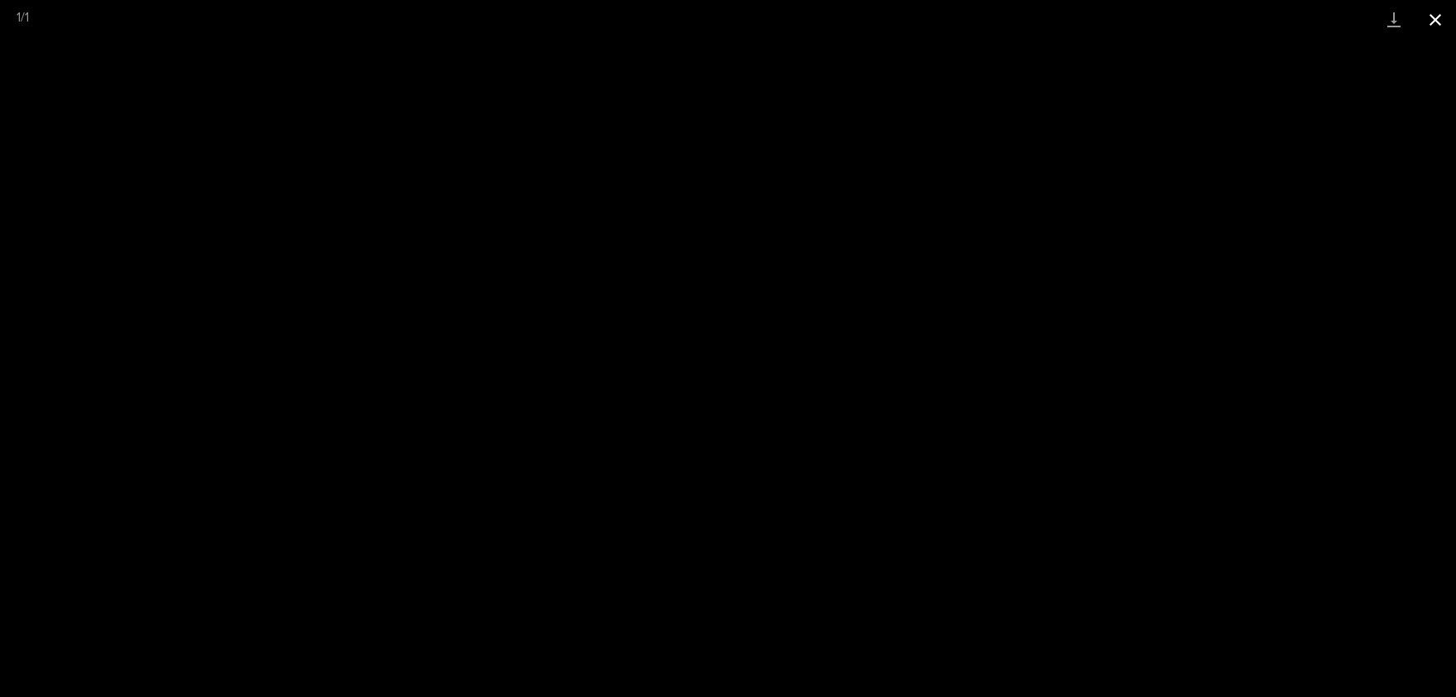
click at [1438, 19] on button "Close gallery" at bounding box center [1435, 19] width 41 height 39
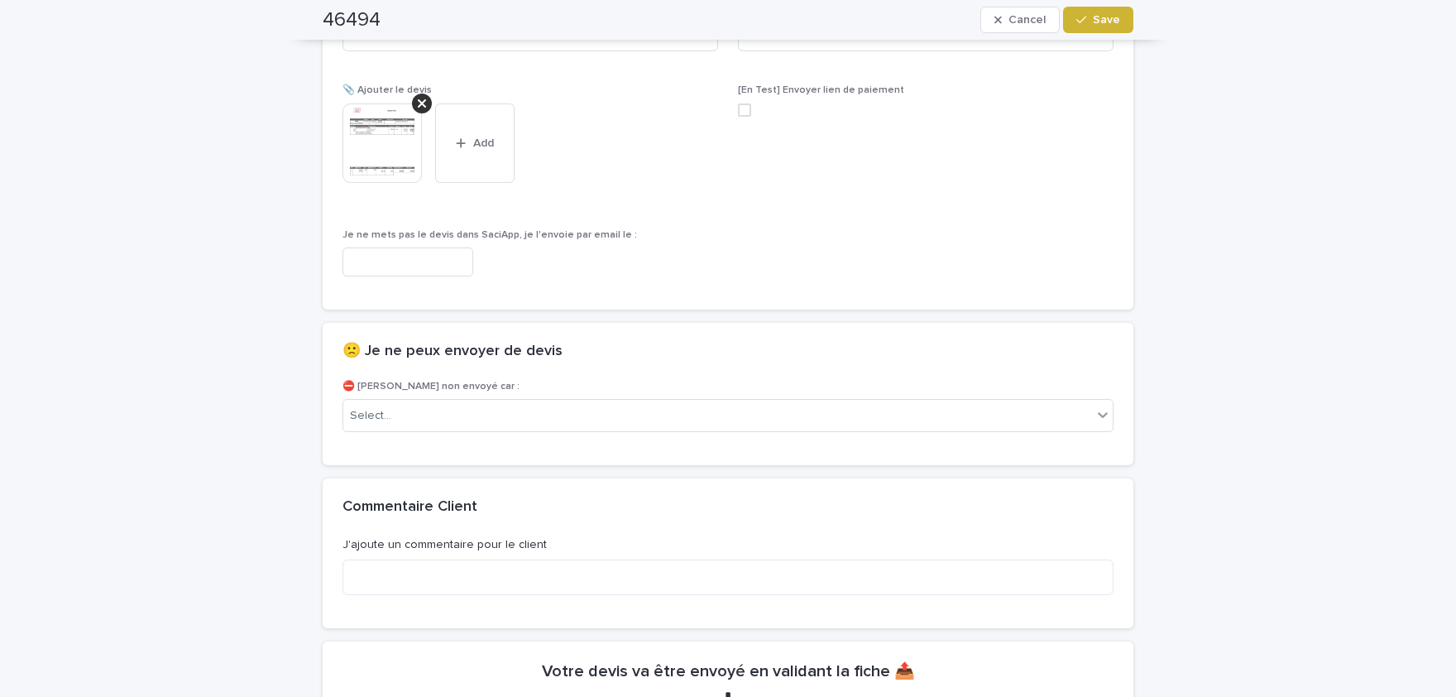
click at [1110, 30] on button "Save" at bounding box center [1098, 20] width 70 height 26
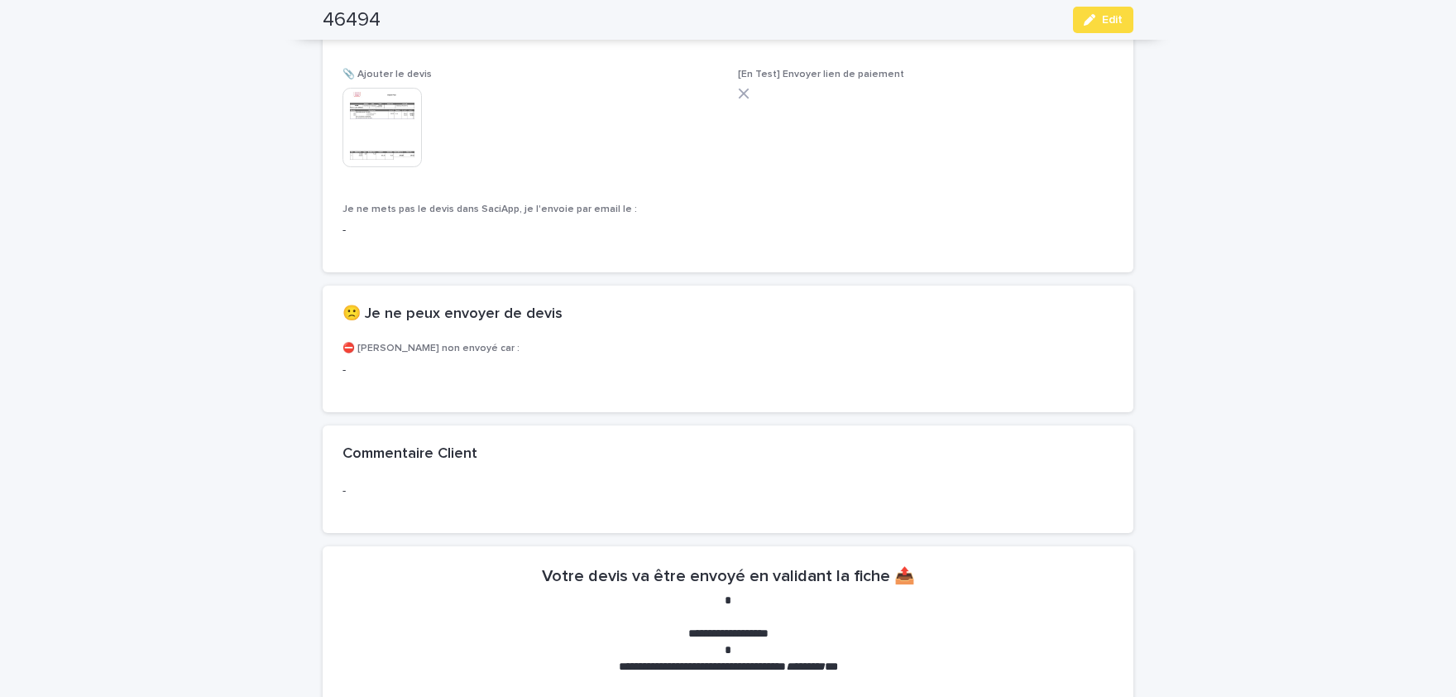
scroll to position [1189, 0]
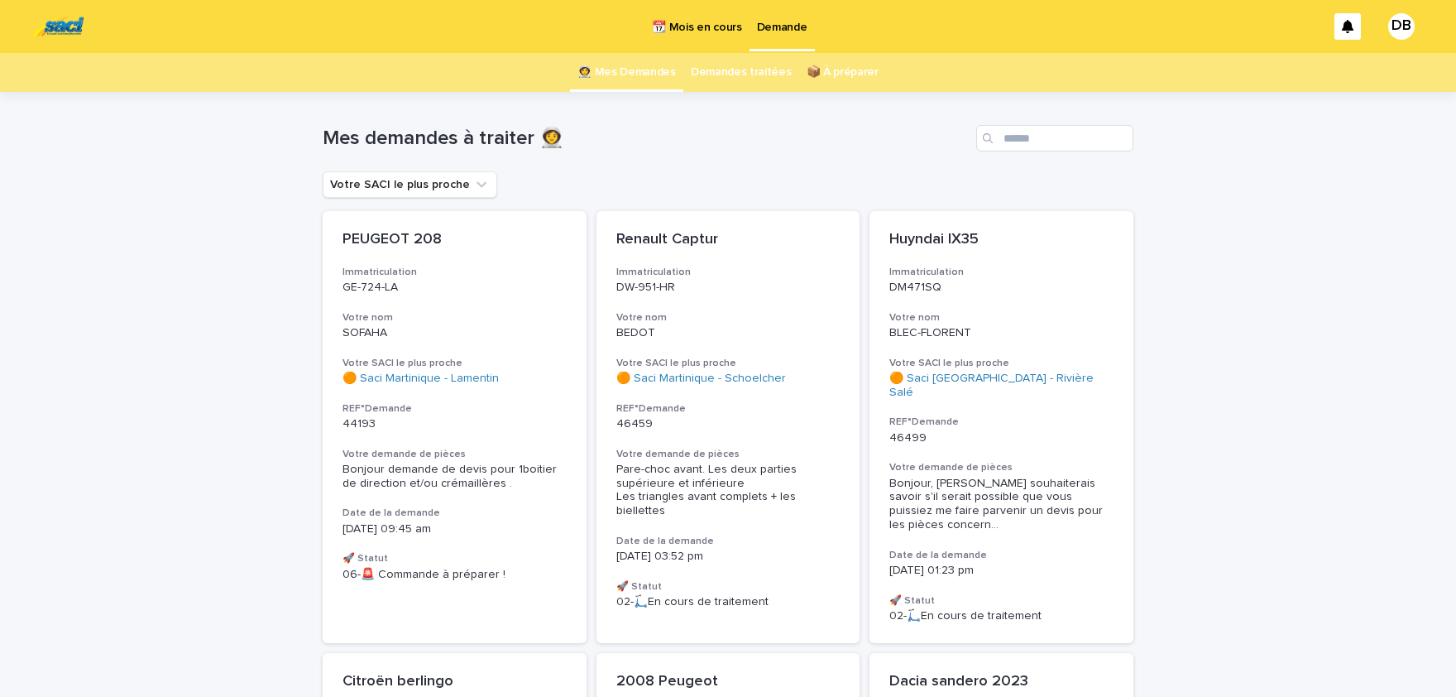
click at [721, 29] on p "📆 Mois en cours" at bounding box center [696, 17] width 89 height 35
